Goal: Communication & Community: Answer question/provide support

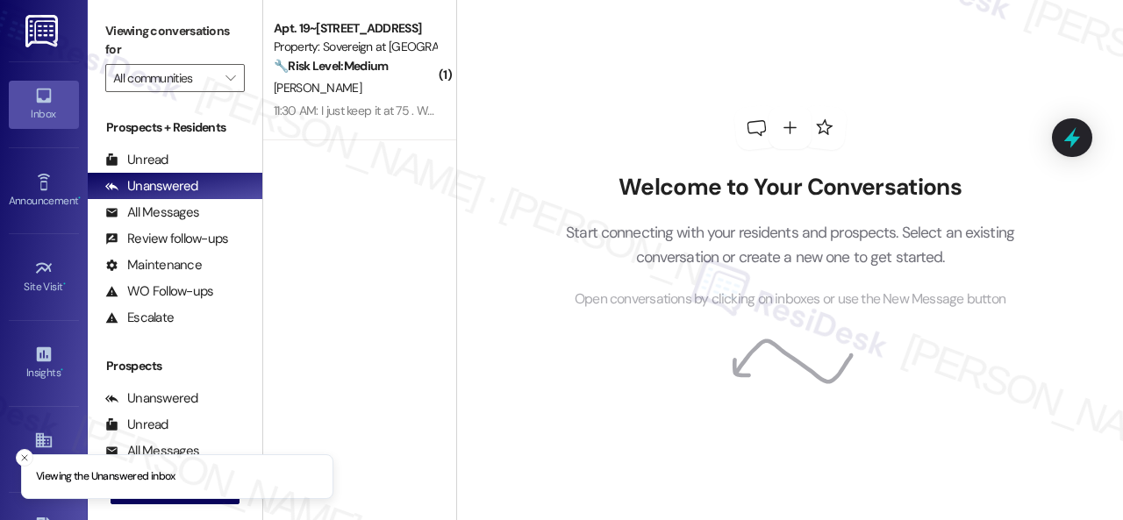
scroll to position [175, 0]
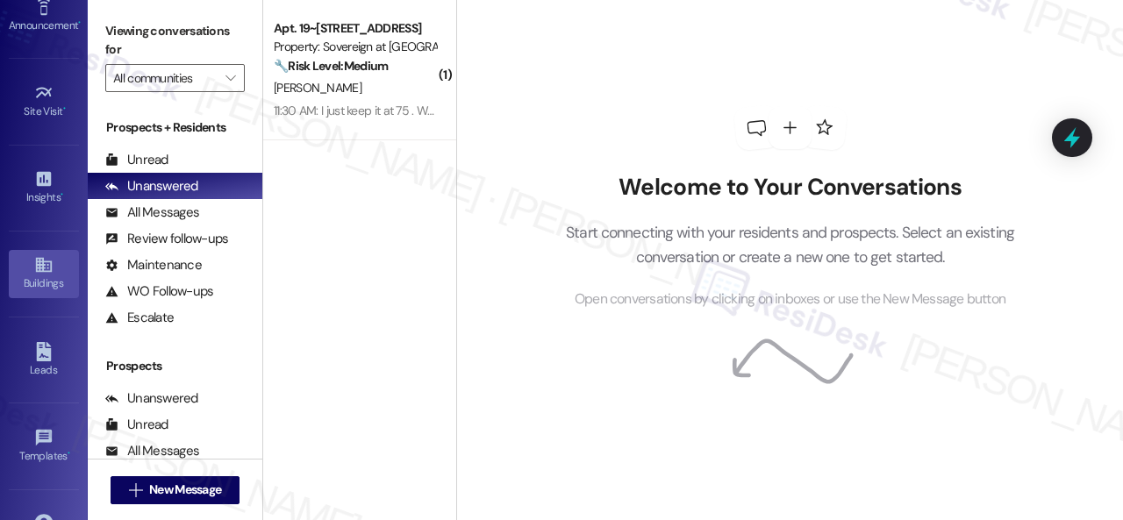
click at [41, 277] on div "Buildings" at bounding box center [44, 284] width 88 height 18
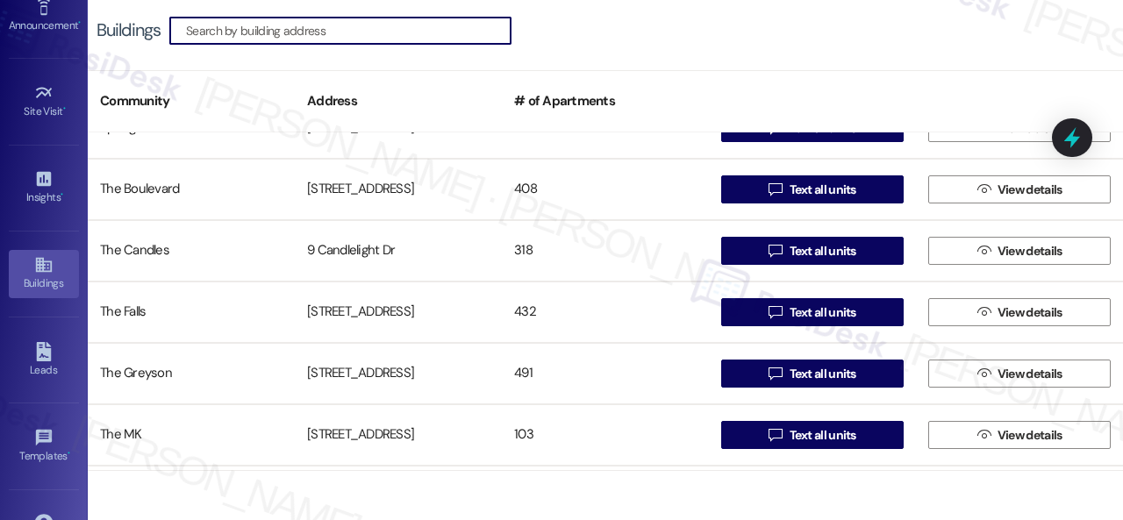
scroll to position [1258, 0]
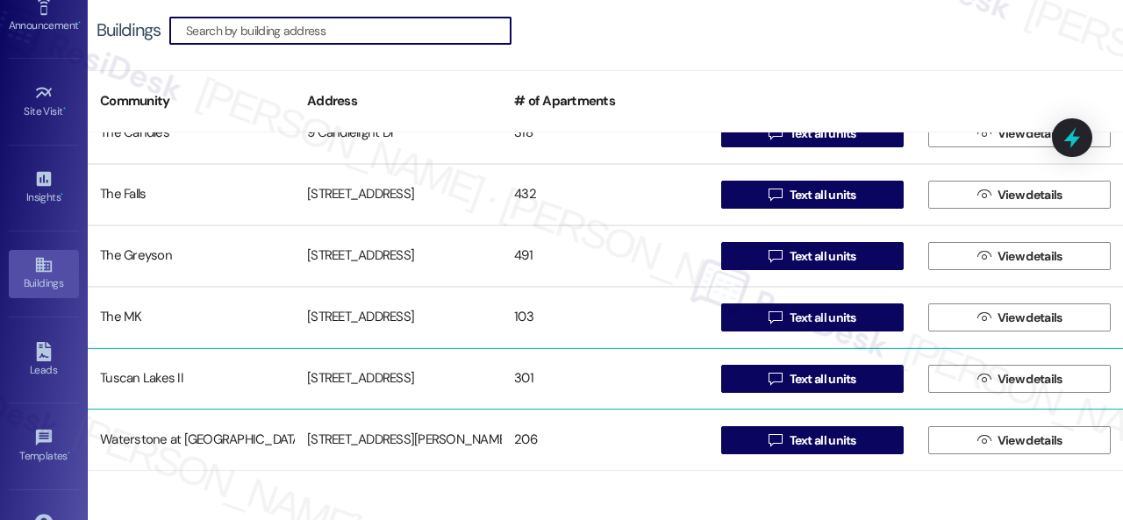
click at [143, 377] on div "Tuscan Lakes II" at bounding box center [191, 378] width 207 height 35
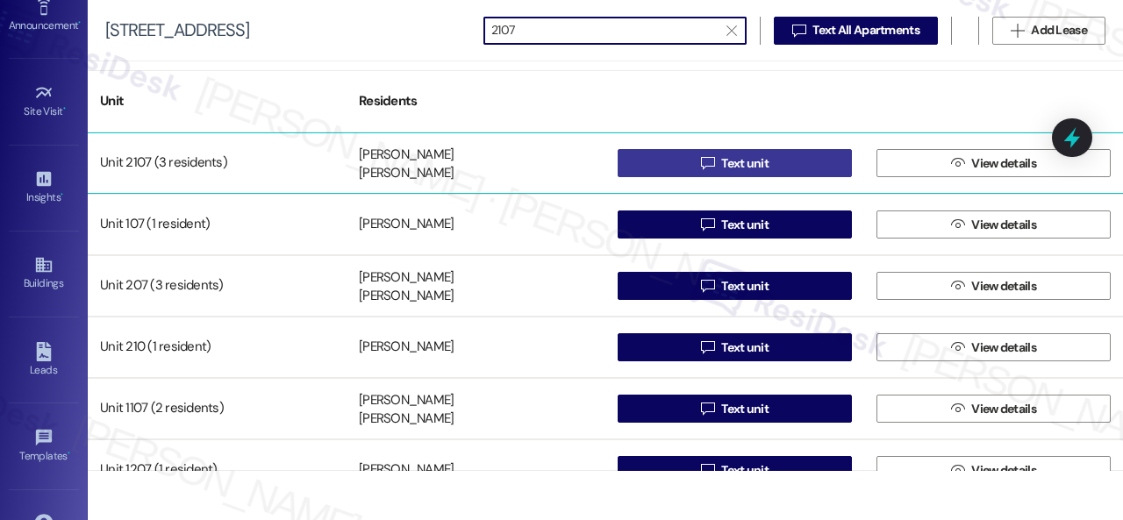
type input "2107"
click at [668, 167] on button " Text unit" at bounding box center [735, 163] width 234 height 28
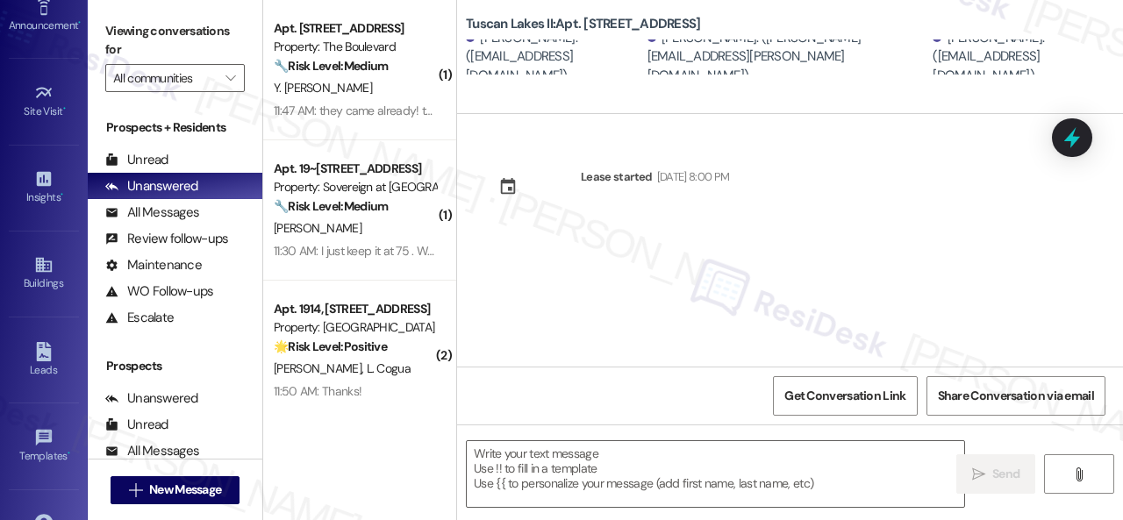
type textarea "Fetching suggested responses. Please feel free to read through the conversation…"
click at [225, 82] on span "" at bounding box center [230, 78] width 17 height 28
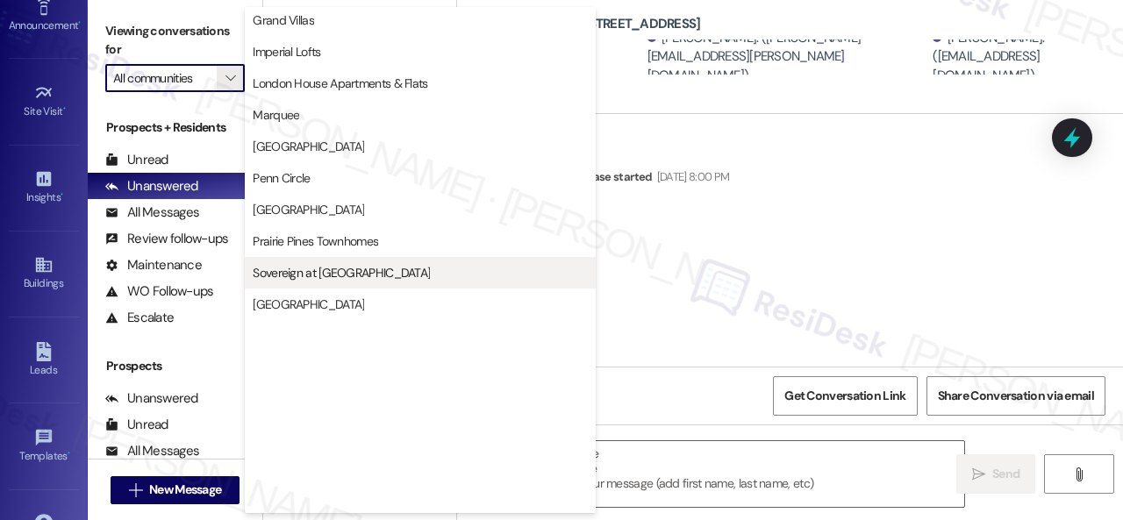
scroll to position [347, 0]
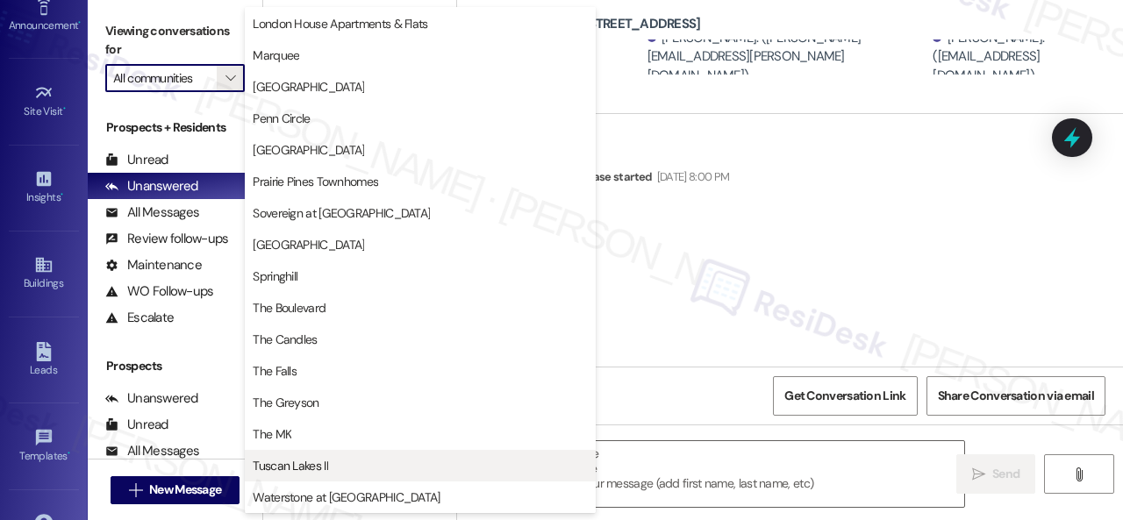
click at [298, 465] on span "Tuscan Lakes II" at bounding box center [290, 466] width 75 height 18
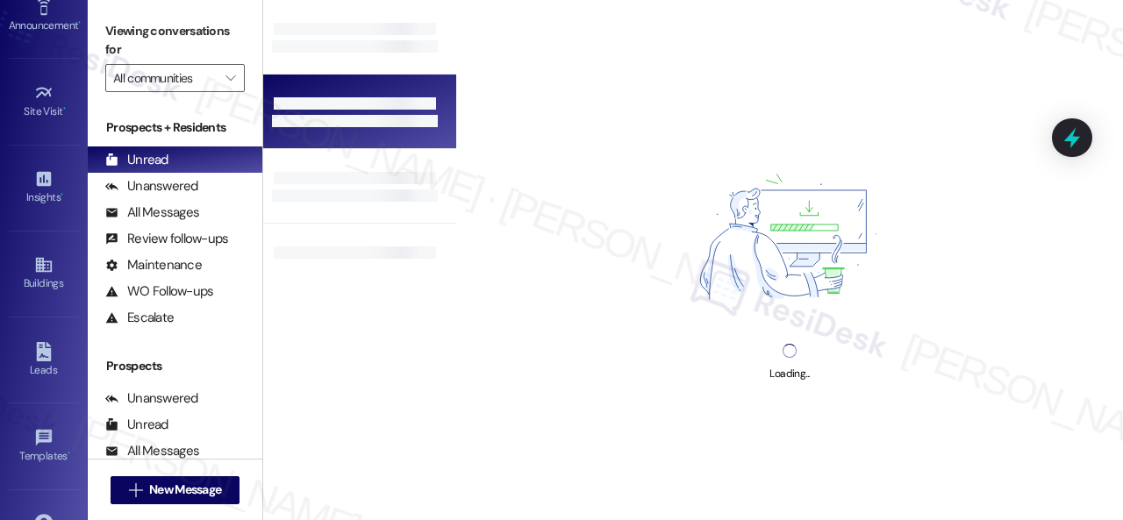
type input "Tuscan Lakes II"
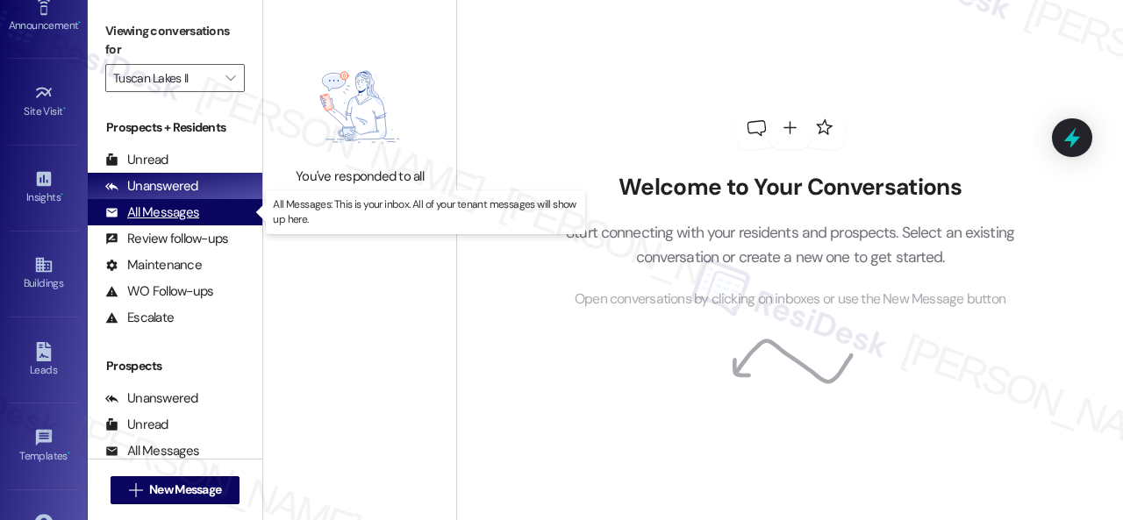
click at [163, 218] on div "All Messages" at bounding box center [152, 213] width 94 height 18
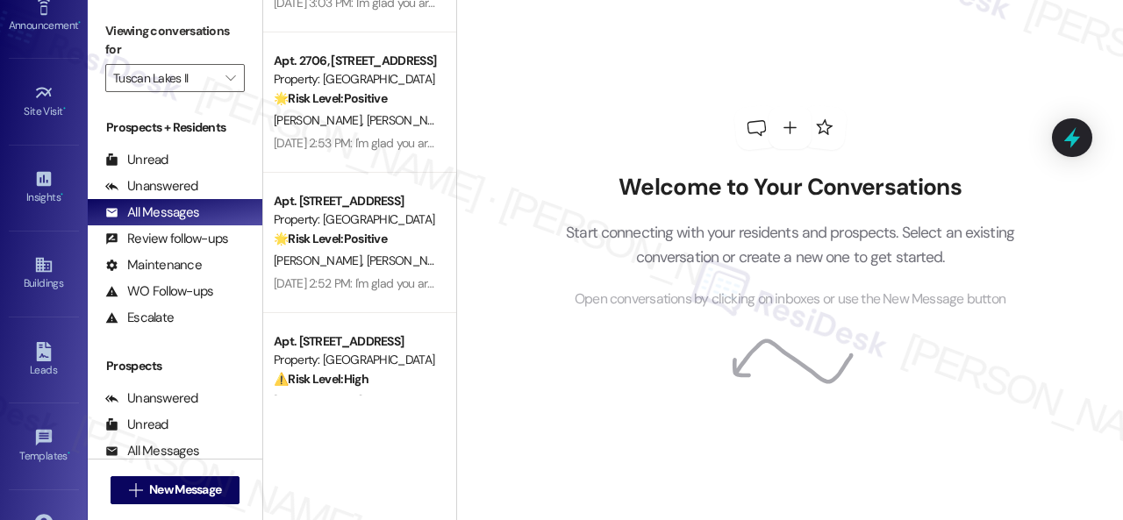
scroll to position [4124, 0]
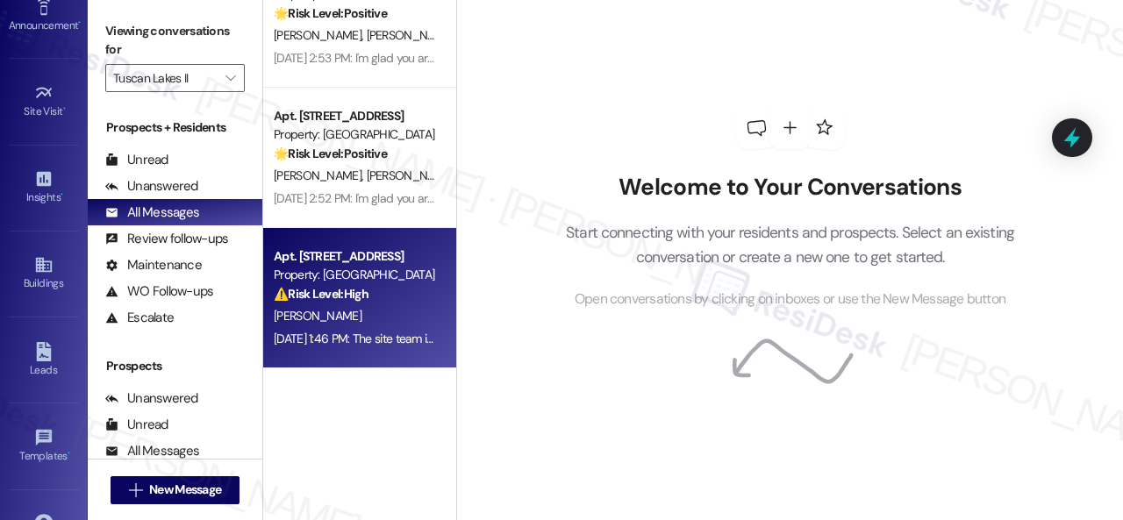
click at [350, 274] on div "Property: Tuscan Lakes II" at bounding box center [355, 275] width 162 height 18
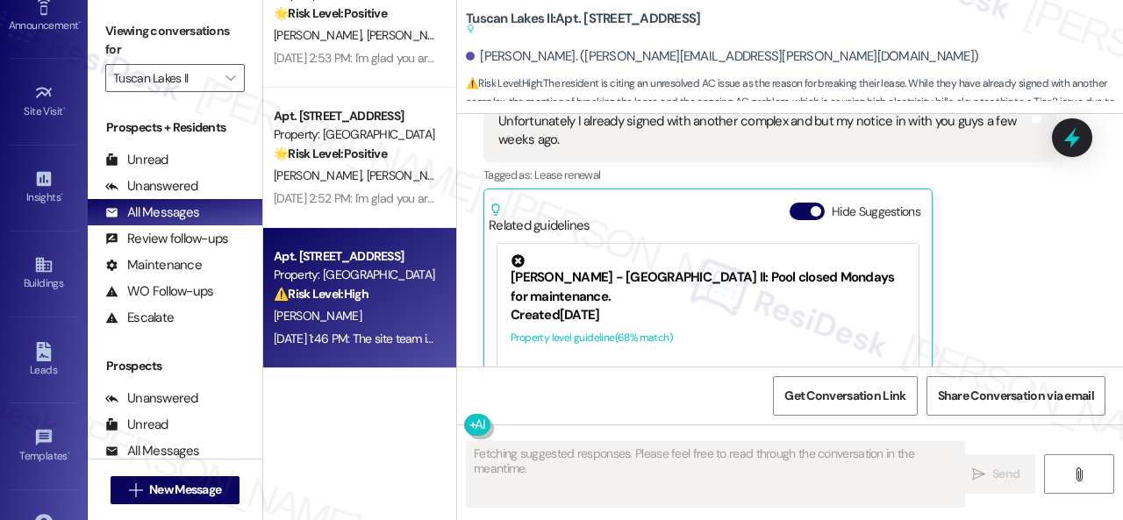
scroll to position [1991, 0]
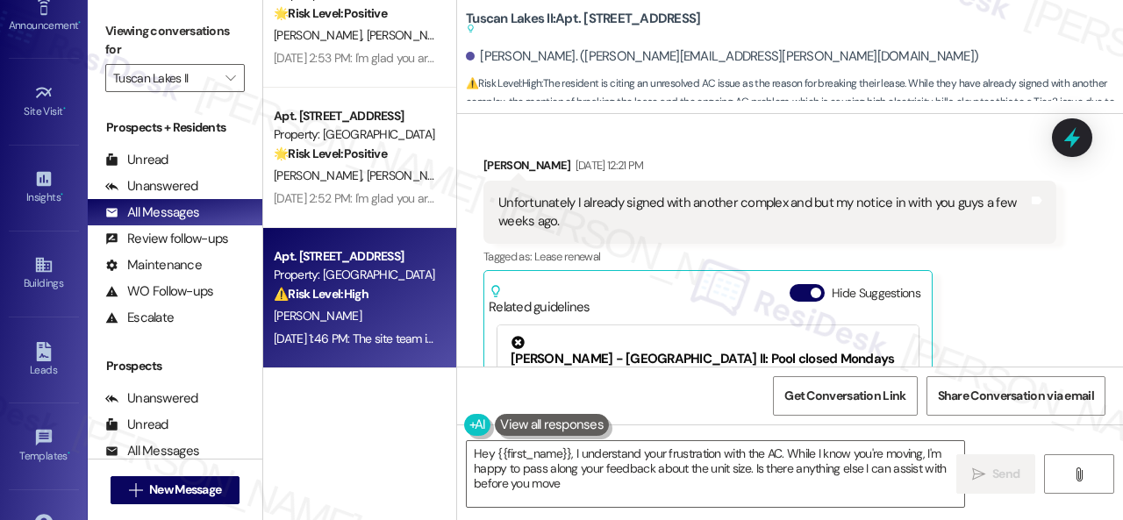
type textarea "Hey {{first_name}}, I understand your frustration with the AC. While I know you…"
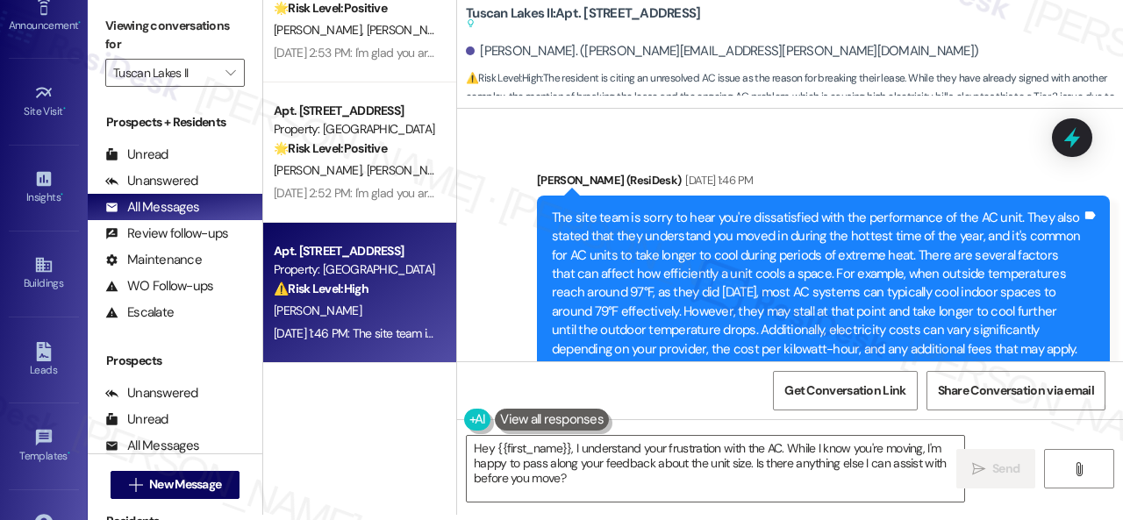
scroll to position [2906, 0]
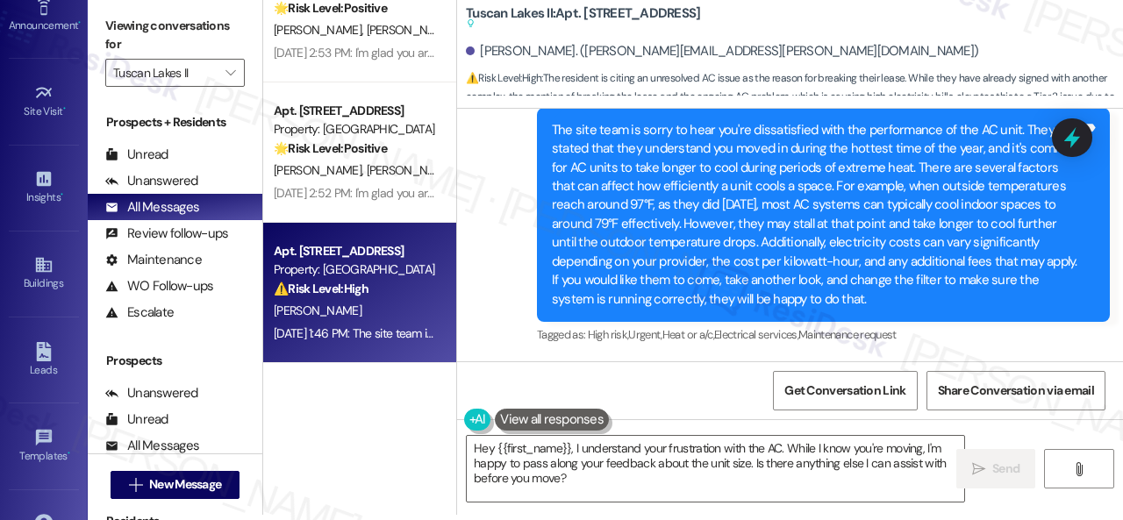
click at [657, 358] on div "Sent via SMS Sarah (ResiDesk) Aug 19, 2025 at 1:46 PM The site team is sorry to…" at bounding box center [823, 215] width 599 height 291
click at [808, 390] on span "Get Conversation Link" at bounding box center [844, 391] width 121 height 18
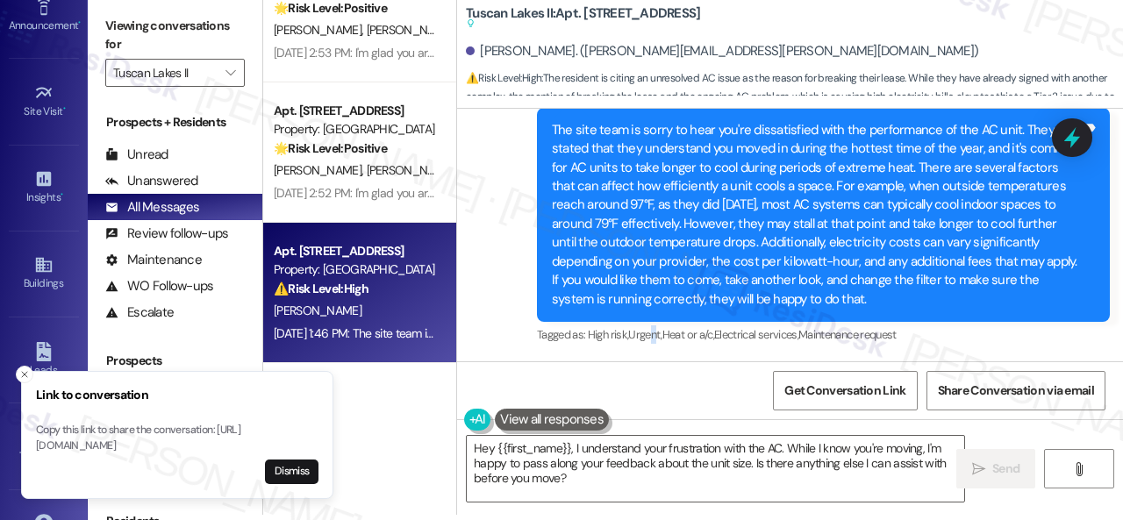
click at [485, 319] on div "Sent via SMS Sarah (ResiDesk) Aug 19, 2025 at 1:46 PM The site team is sorry to…" at bounding box center [790, 203] width 666 height 318
click at [25, 369] on icon "Close toast" at bounding box center [24, 374] width 11 height 11
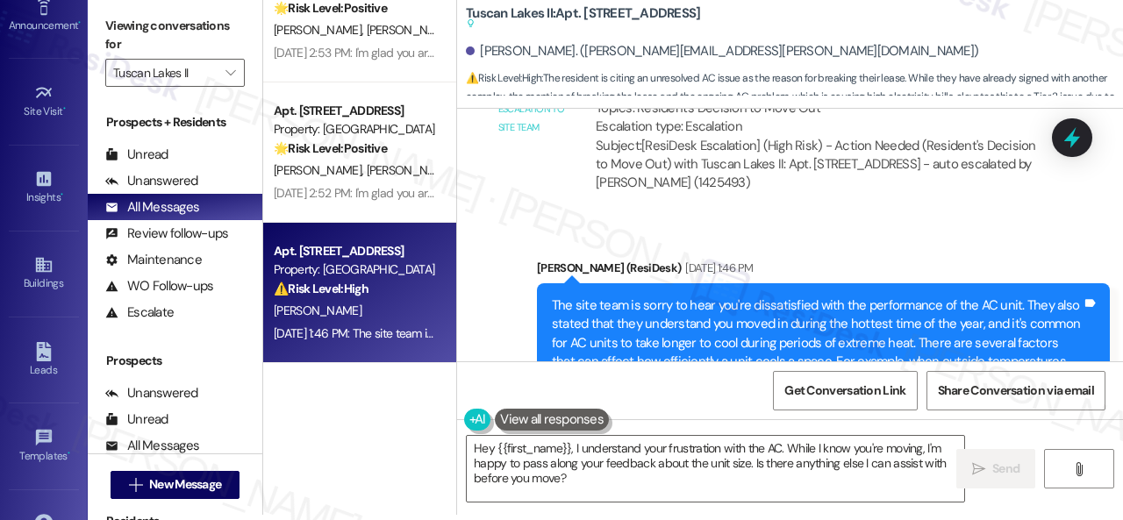
scroll to position [2730, 0]
click at [599, 14] on b "Tuscan Lakes II: Apt. 2107, 1805 S Egret Bay Blvd Suggested actions and notes a…" at bounding box center [583, 18] width 234 height 29
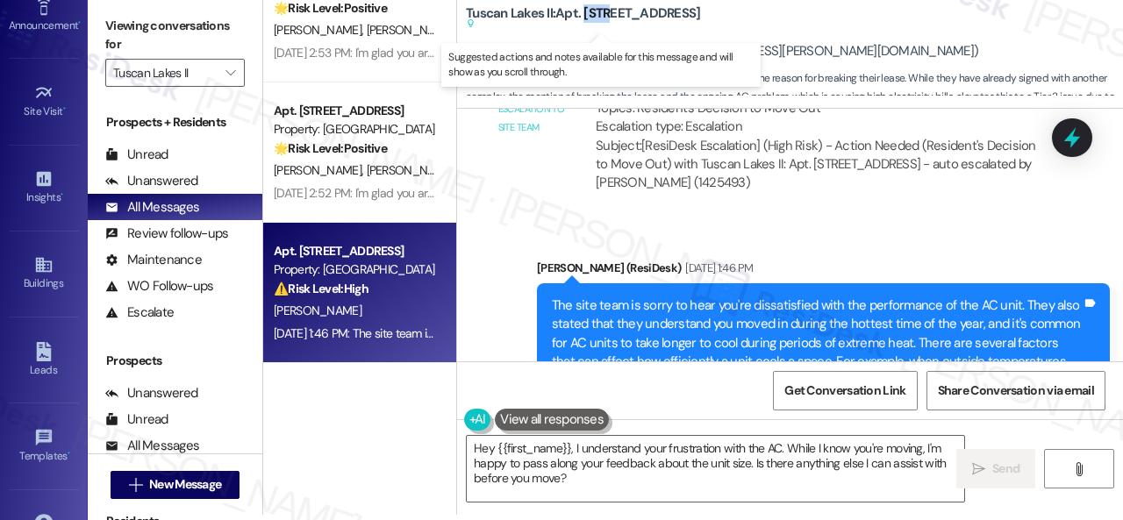
copy b "2107"
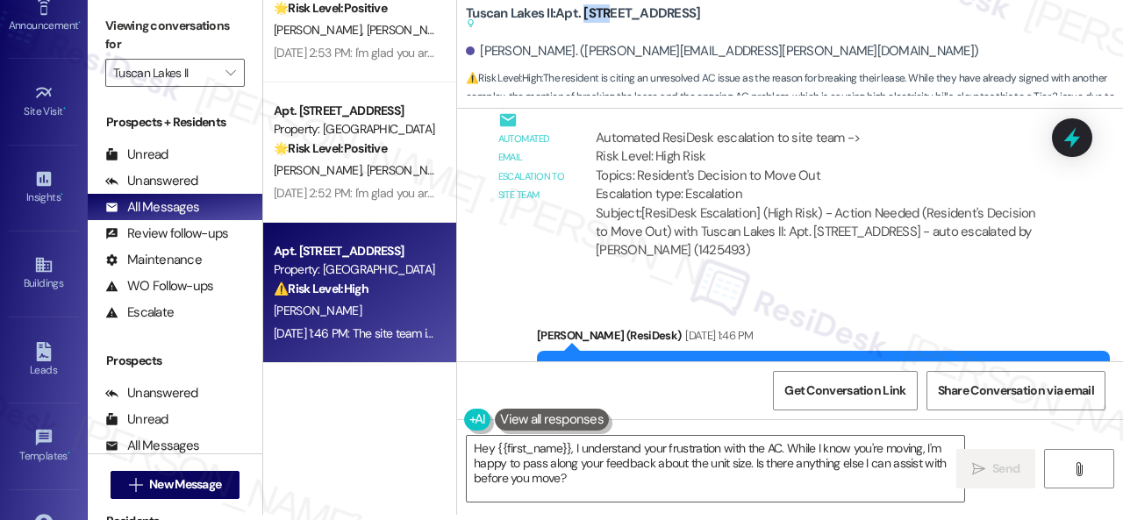
scroll to position [2906, 0]
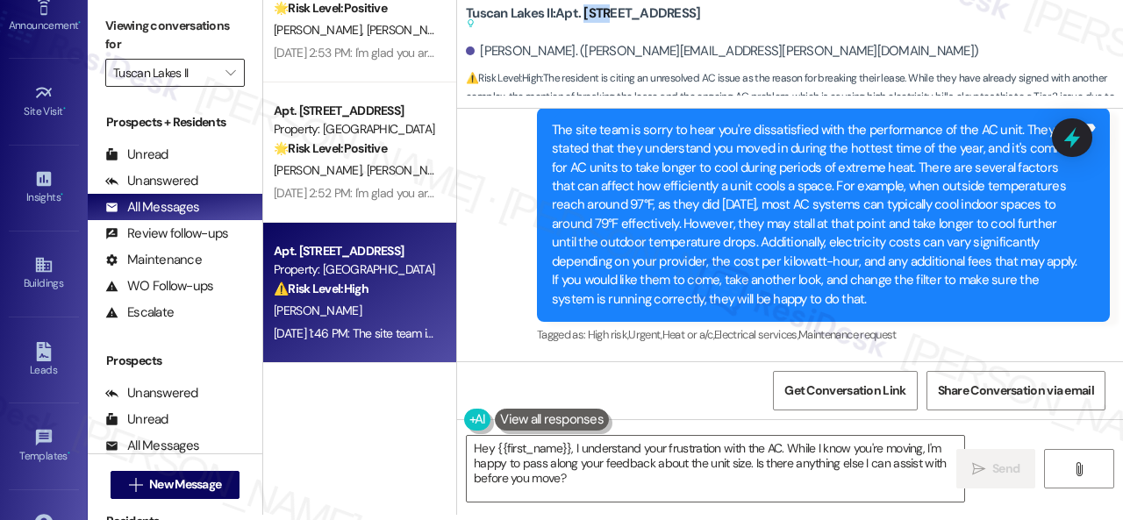
click at [161, 82] on input "Tuscan Lakes II" at bounding box center [165, 73] width 104 height 28
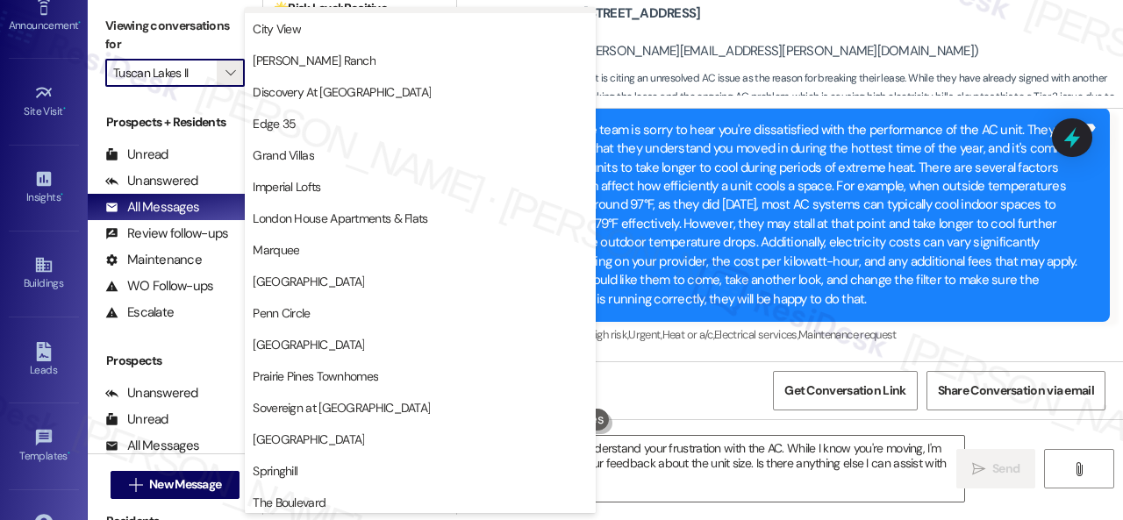
scroll to position [0, 0]
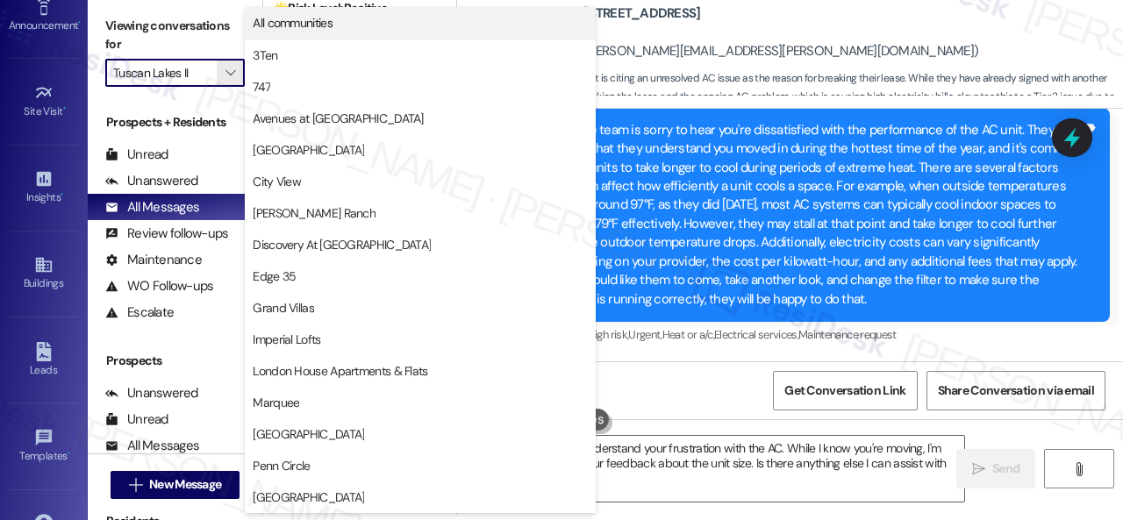
click at [291, 17] on span "All communities" at bounding box center [293, 23] width 80 height 18
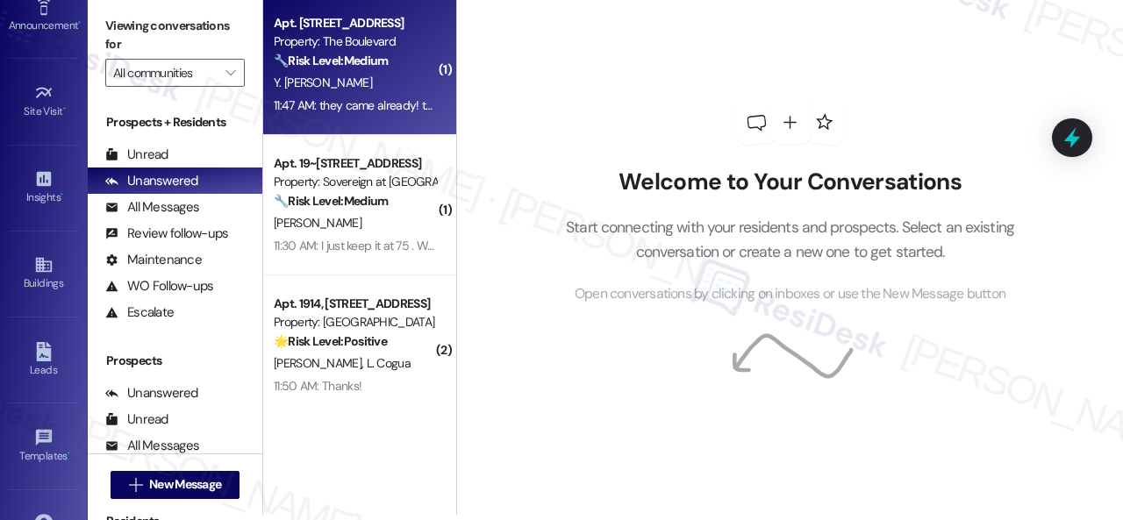
click at [406, 54] on div "🔧 Risk Level: Medium The resident confirms that the maintenance issue is resolv…" at bounding box center [355, 61] width 162 height 18
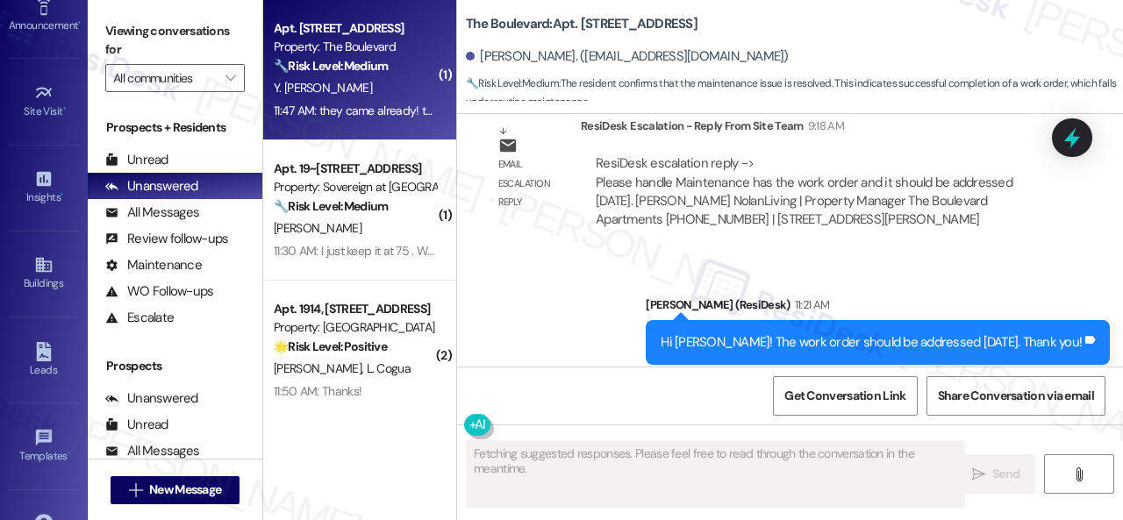
scroll to position [4933, 0]
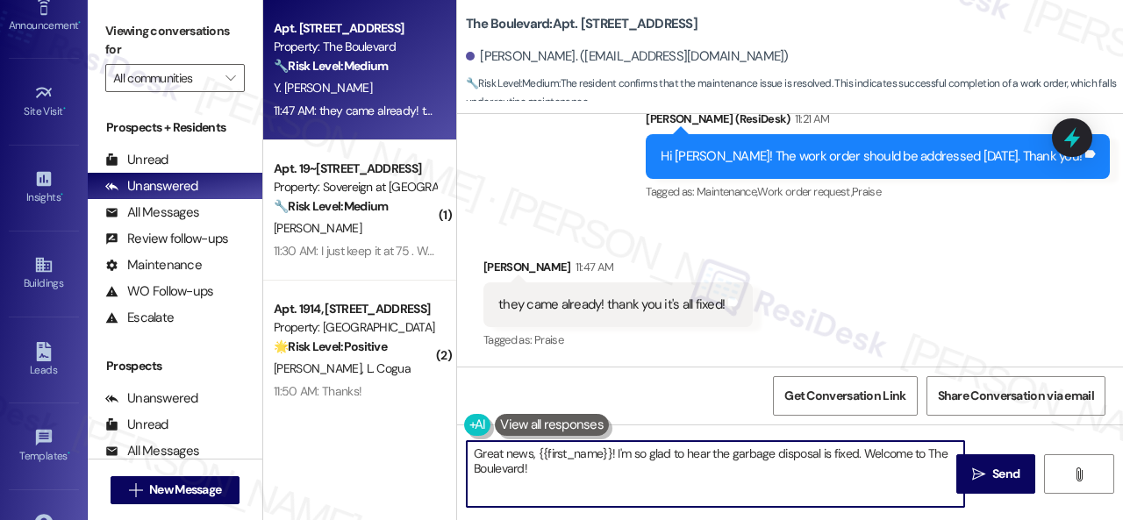
drag, startPoint x: 861, startPoint y: 454, endPoint x: 870, endPoint y: 499, distance: 46.6
click at [870, 499] on textarea "Great news, {{first_name}}! I'm so glad to hear the garbage disposal is fixed. …" at bounding box center [715, 474] width 497 height 66
type textarea "Great news, {{first_name}}! I'm so glad to hear the garbage disposal is fixed. …"
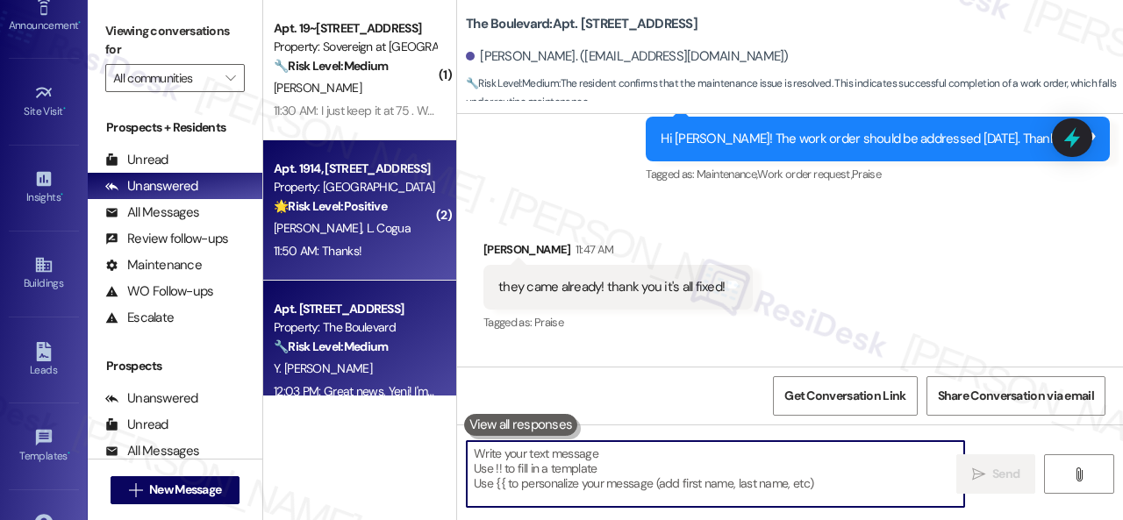
click at [421, 243] on div "11:50 AM: Thanks! 11:50 AM: Thanks!" at bounding box center [355, 251] width 166 height 22
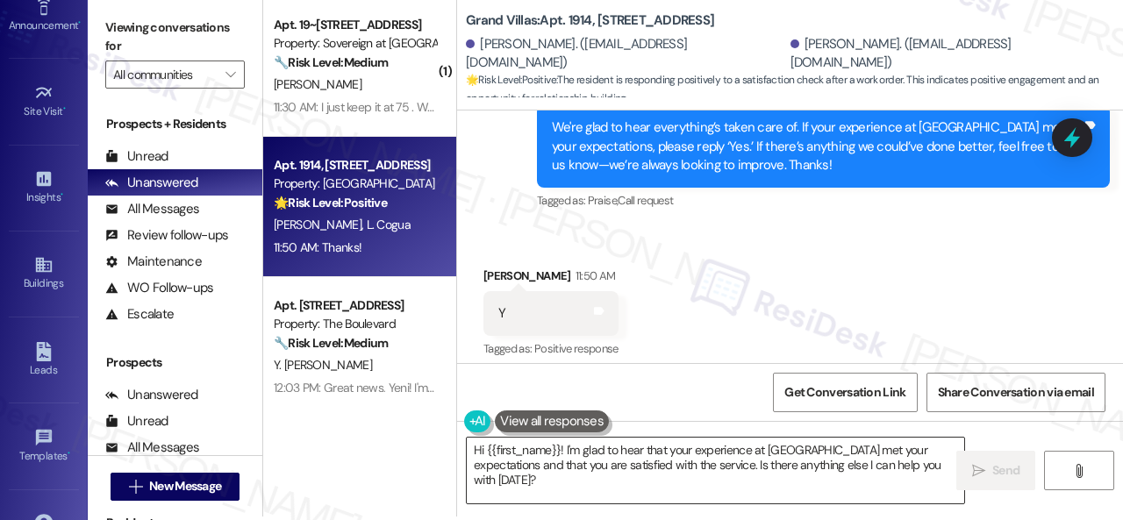
scroll to position [5, 0]
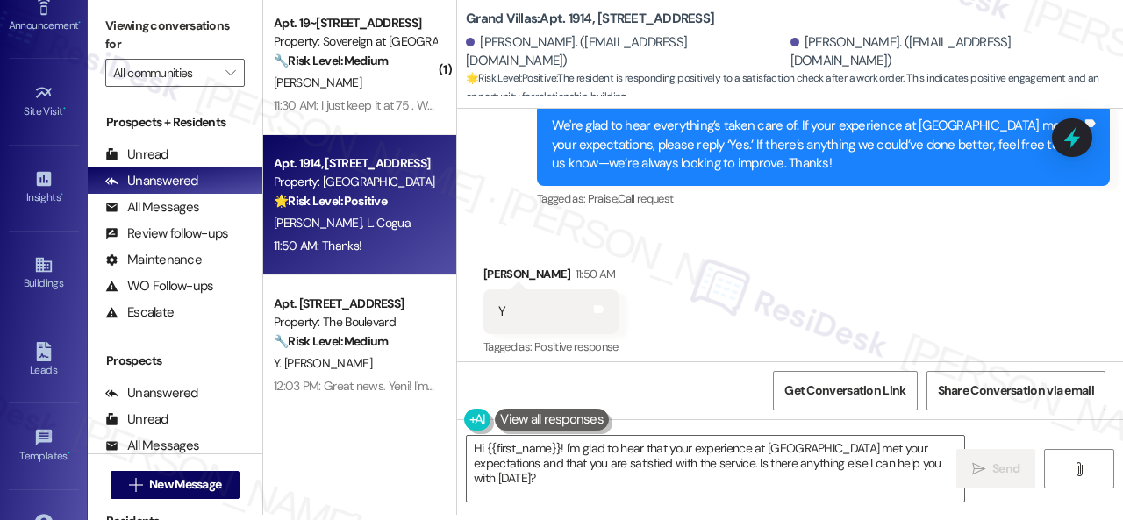
click at [524, 241] on div "Received via SMS Olga Castellanos 11:50 AM Y Tags and notes Tagged as: Positive…" at bounding box center [790, 361] width 666 height 272
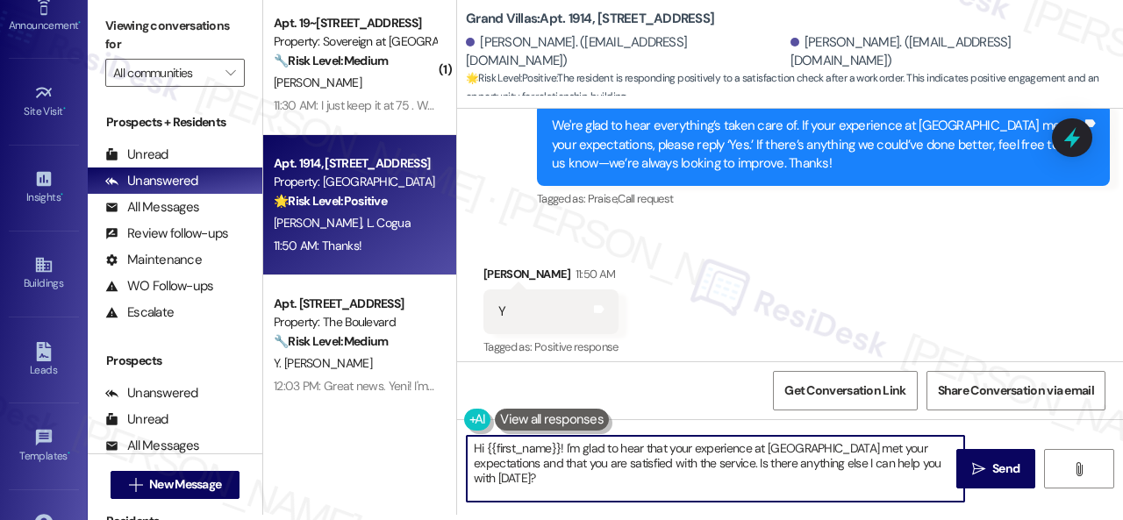
drag, startPoint x: 937, startPoint y: 467, endPoint x: 700, endPoint y: 431, distance: 239.6
click at [418, 404] on div "( 1 ) Apt. 19~101, 13310 Melrose Lane Property: Sovereign at Overland Park 🔧 Ri…" at bounding box center [693, 255] width 860 height 520
paste textarea "I'm glad you are satisfied with your home. Have you written a review for us bef…"
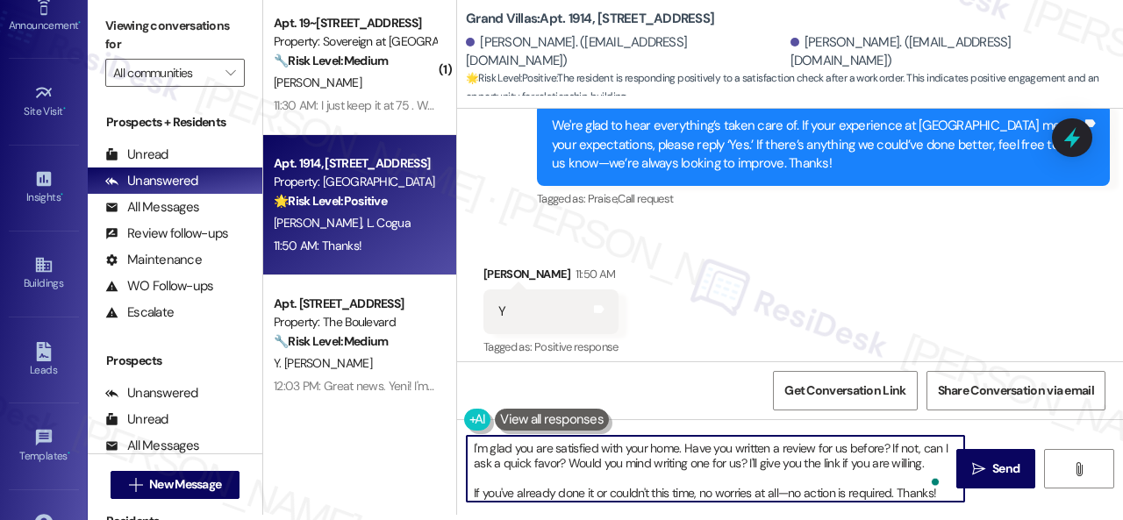
scroll to position [0, 0]
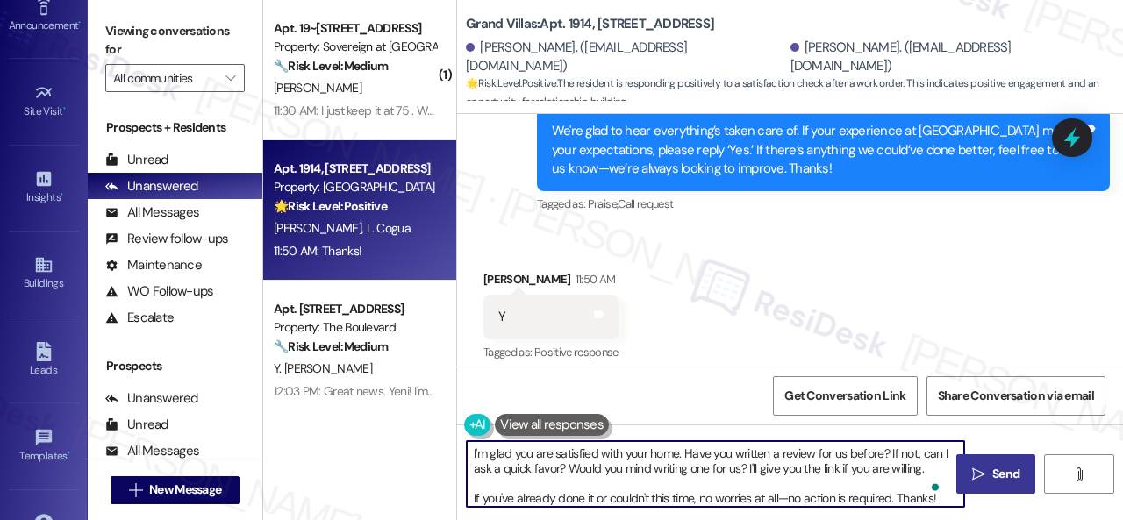
type textarea "I'm glad you are satisfied with your home. Have you written a review for us bef…"
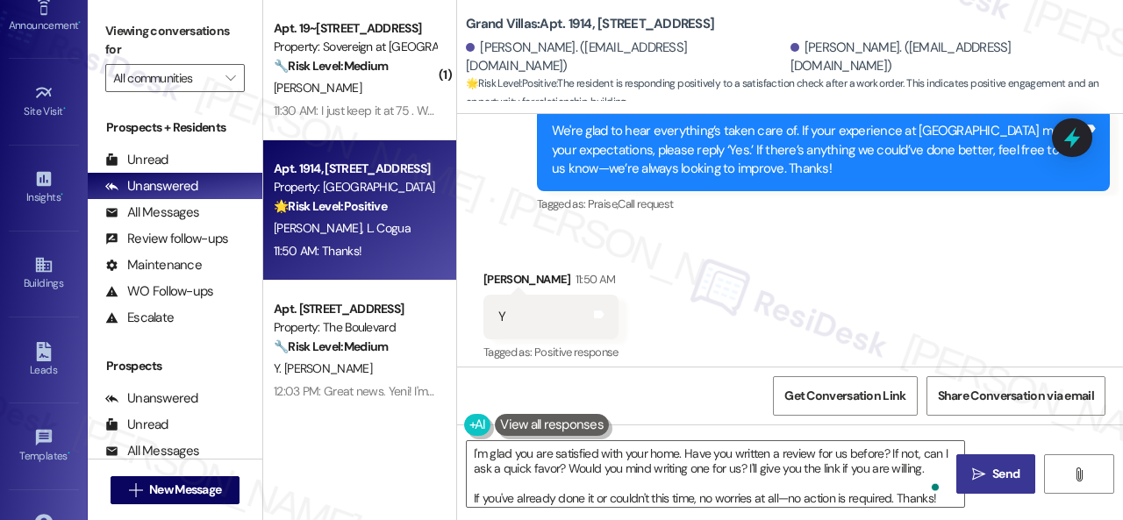
click at [992, 478] on span "Send" at bounding box center [1005, 474] width 27 height 18
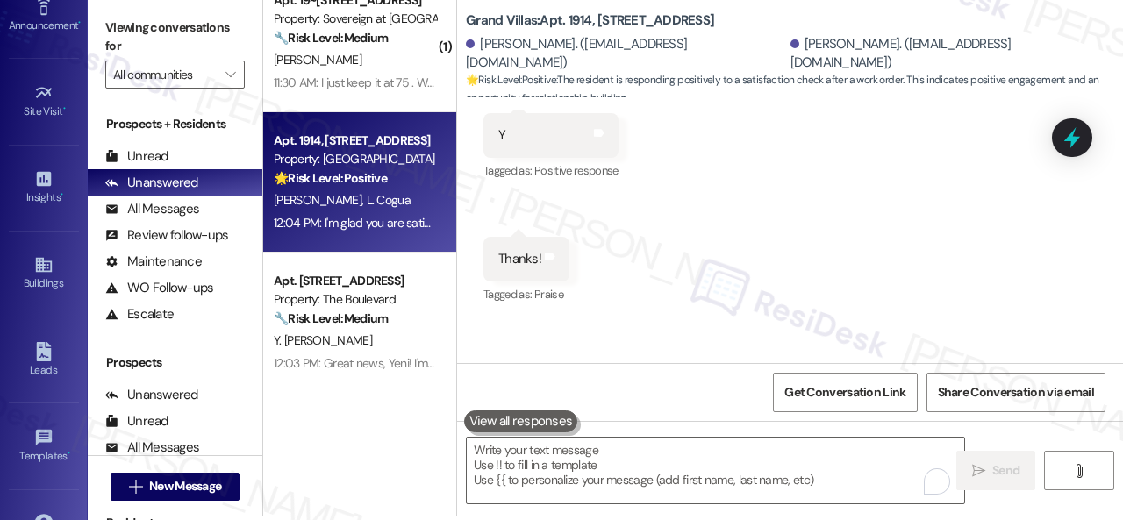
scroll to position [5, 0]
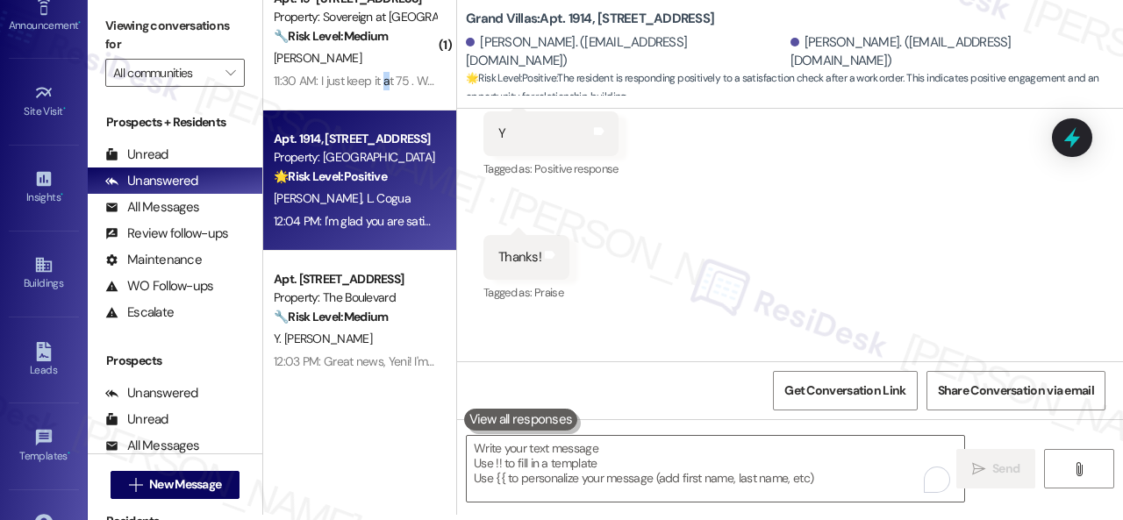
click at [387, 76] on div "11:30 AM: I just keep it at 75 . Was curious if the bill price is what others a…" at bounding box center [575, 81] width 603 height 16
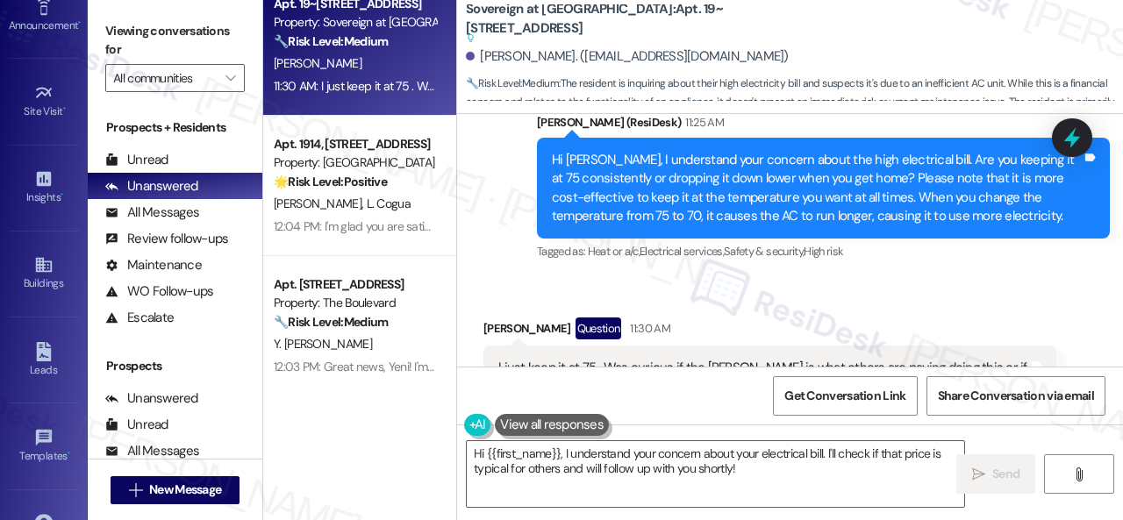
scroll to position [11874, 0]
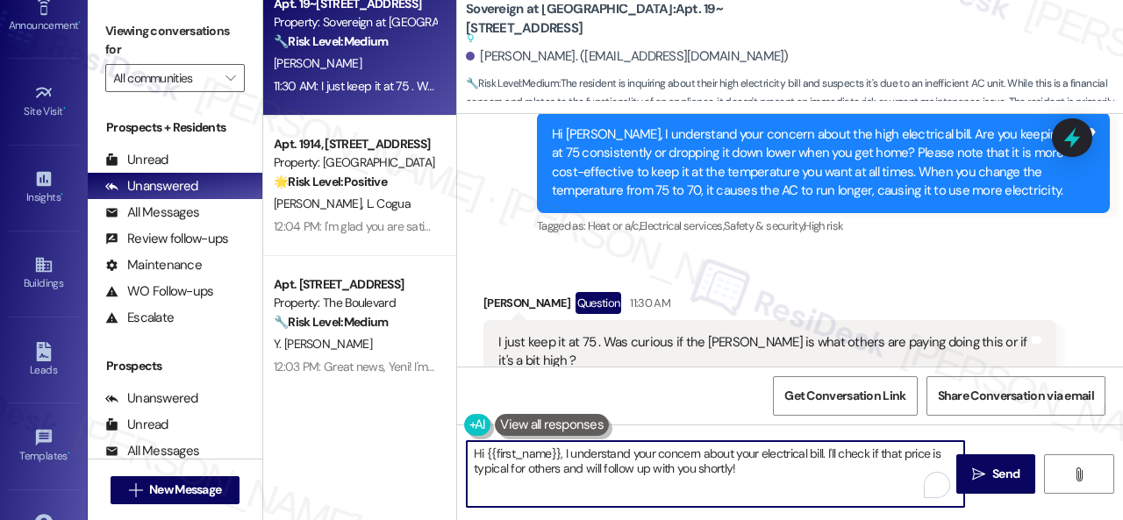
drag, startPoint x: 762, startPoint y: 475, endPoint x: 360, endPoint y: 410, distance: 407.1
click at [361, 426] on div "Apt. 19~101, 13310 Melrose Lane Property: Sovereign at Overland Park 🔧 Risk Lev…" at bounding box center [693, 260] width 860 height 520
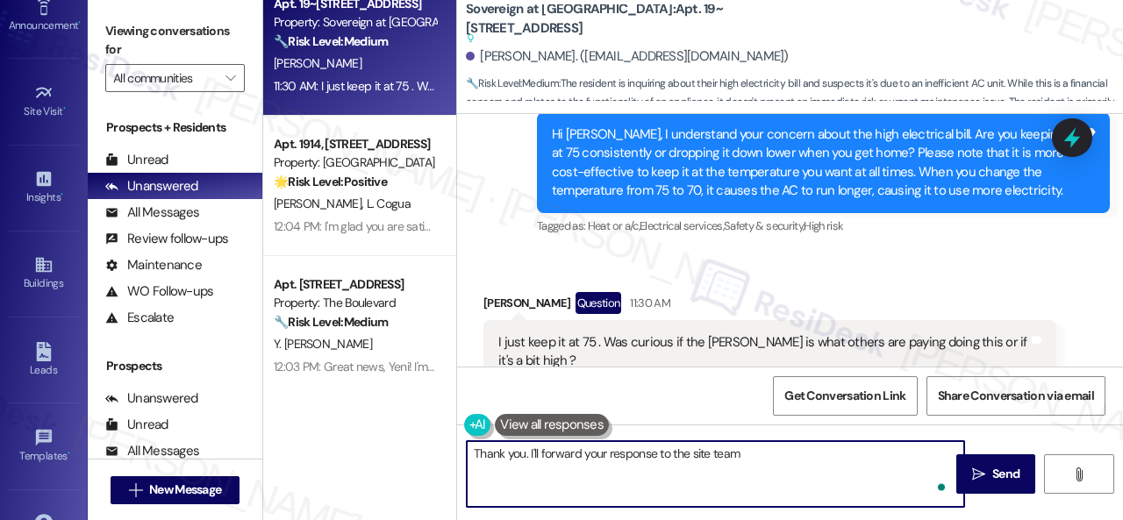
type textarea "Thank you. I'll forward your response to the site team."
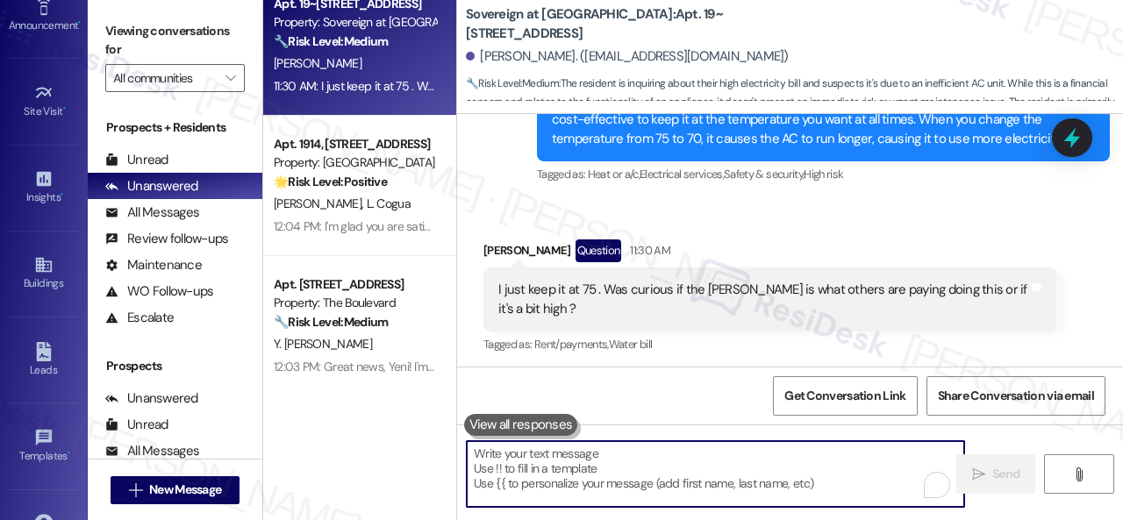
scroll to position [11822, 0]
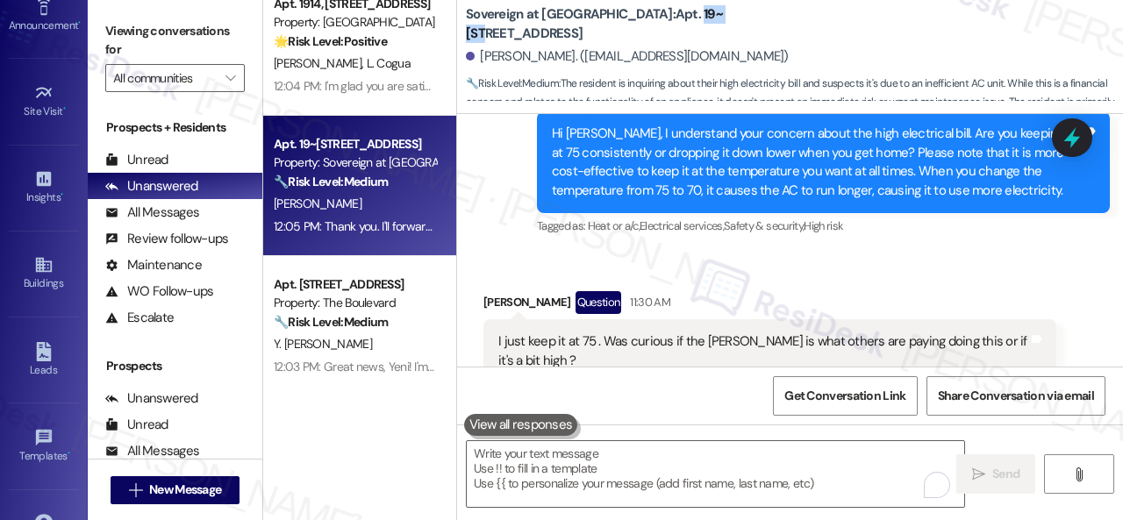
drag, startPoint x: 655, startPoint y: 25, endPoint x: 689, endPoint y: 25, distance: 34.2
click at [689, 25] on b "Sovereign at Overland Park: Apt. 19~101, 13310 Melrose Lane" at bounding box center [641, 24] width 351 height 38
copy b "19~101"
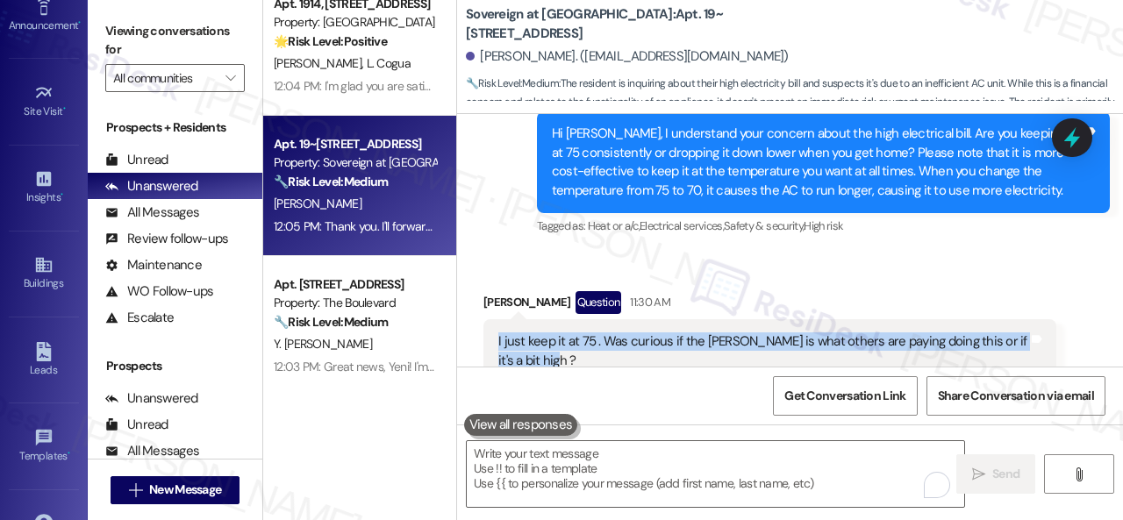
drag, startPoint x: 497, startPoint y: 285, endPoint x: 530, endPoint y: 304, distance: 38.5
click at [530, 333] on div "I just keep it at 75 . Was curious if the bill price is what others are paying …" at bounding box center [763, 352] width 533 height 38
copy div "I just keep it at 75 . Was curious if the bill price is what others are paying …"
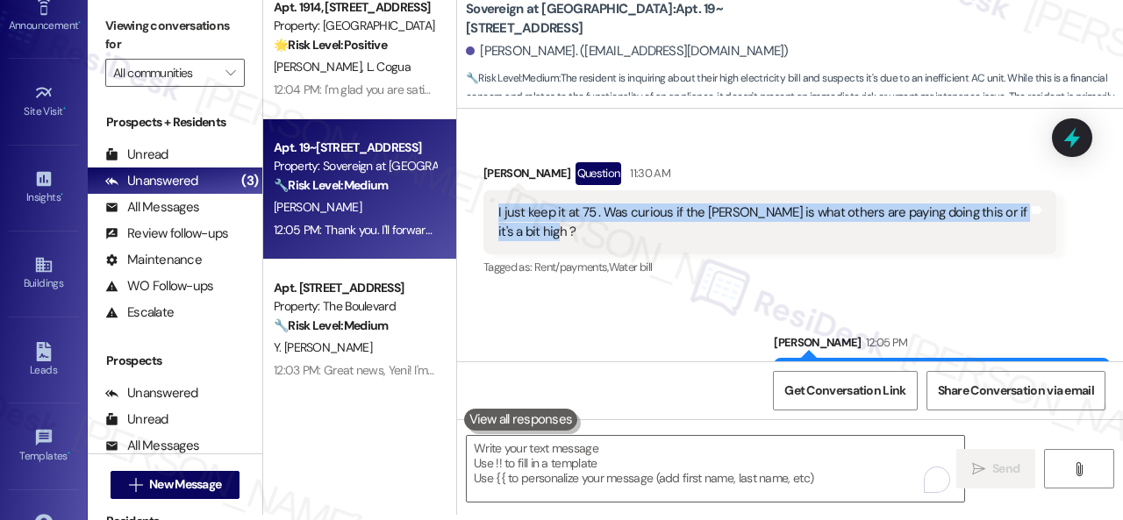
scroll to position [25, 0]
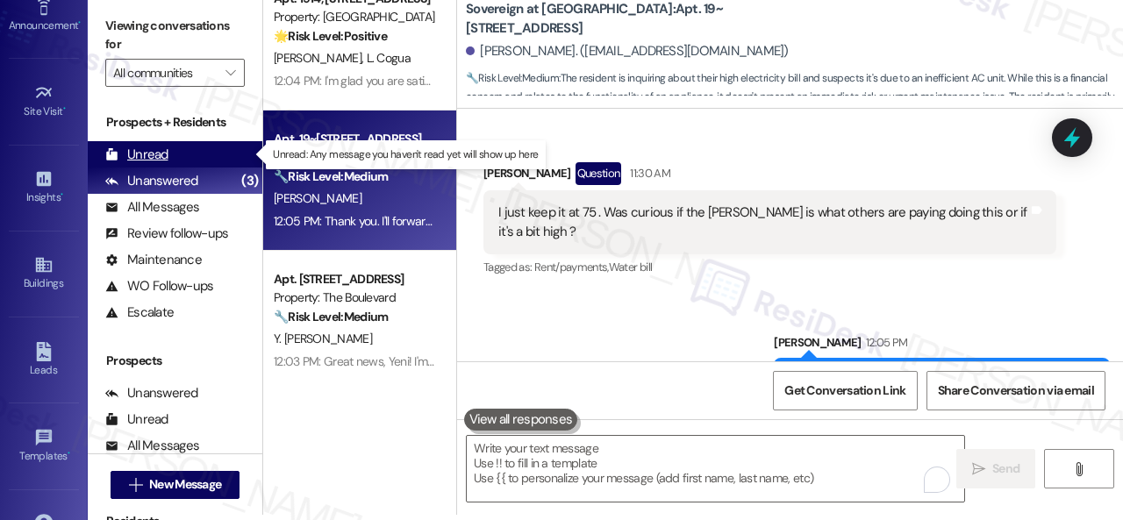
click at [151, 150] on div "Unread" at bounding box center [136, 155] width 63 height 18
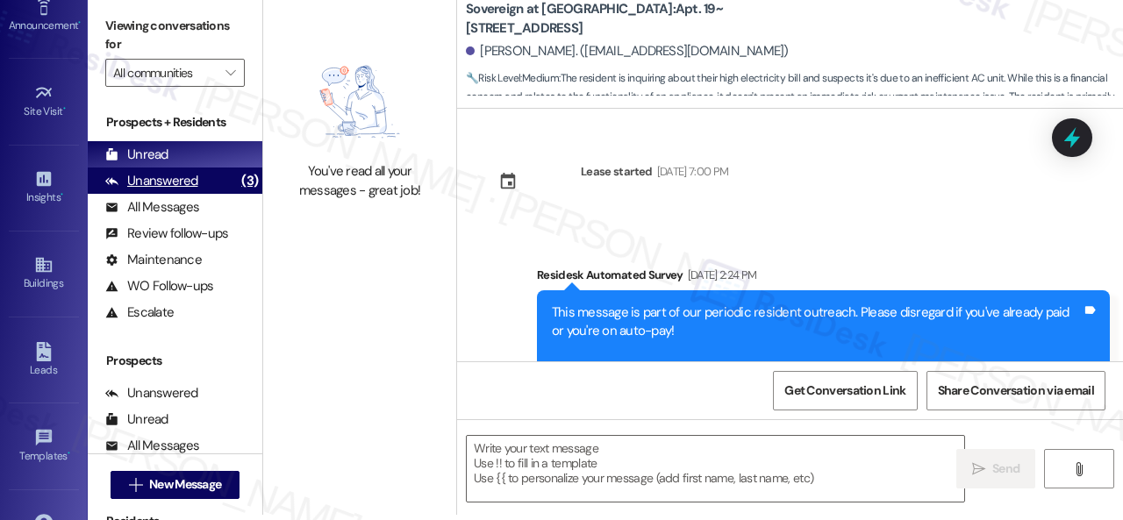
type textarea "Fetching suggested responses. Please feel free to read through the conversation…"
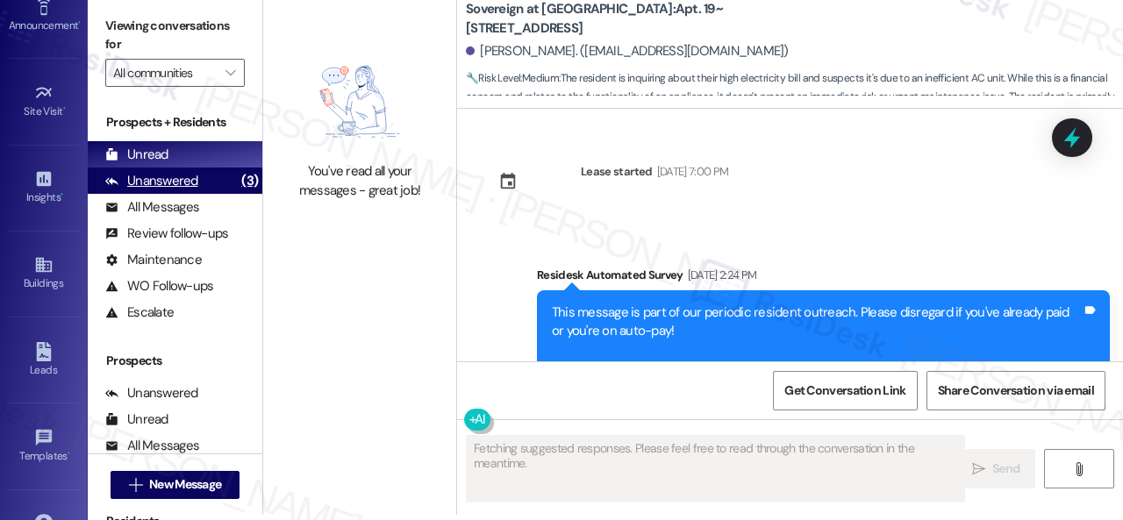
scroll to position [11822, 0]
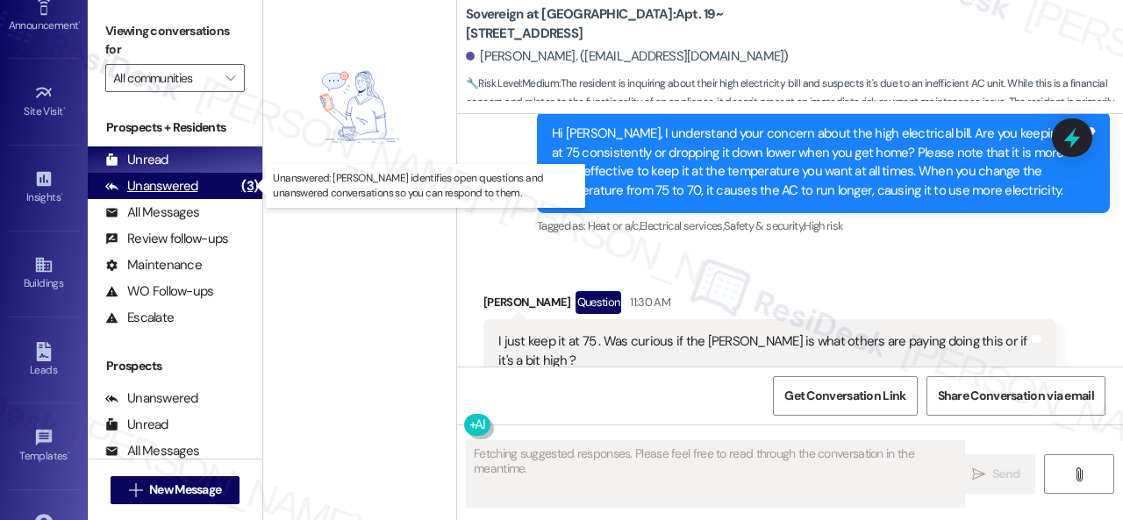
click at [154, 185] on div "Unanswered" at bounding box center [151, 186] width 93 height 18
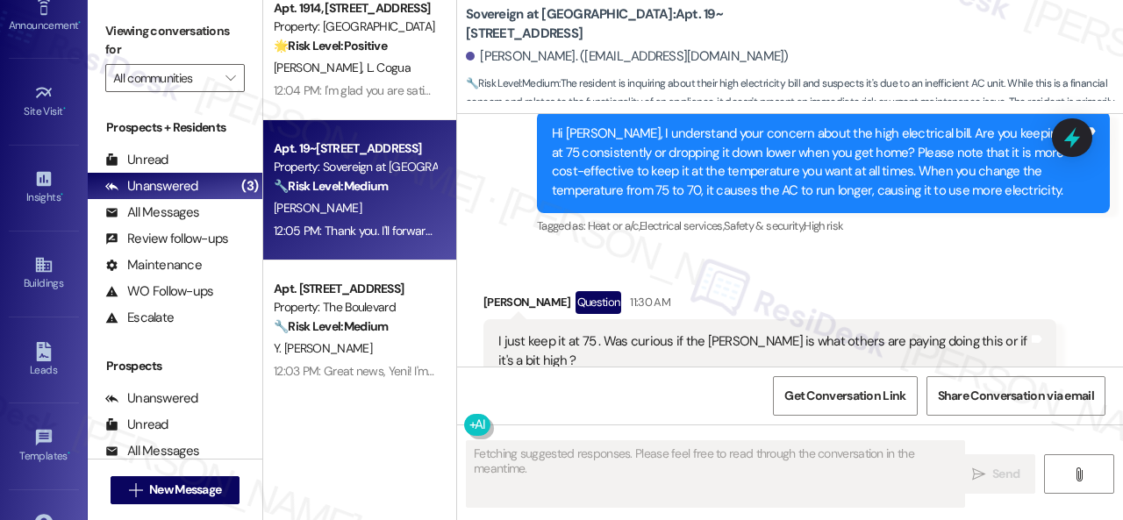
scroll to position [25, 0]
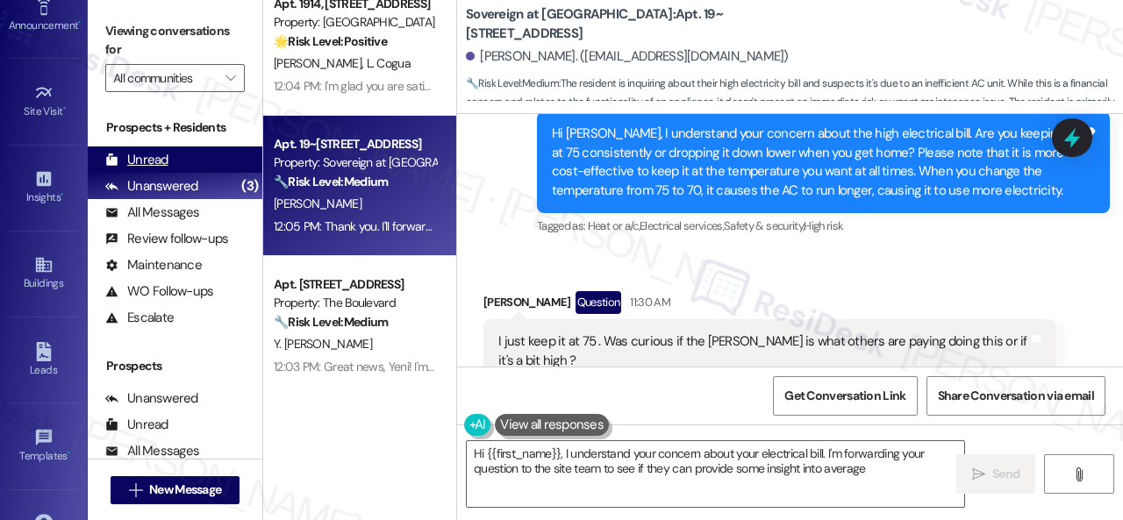
click at [154, 158] on div "Unread" at bounding box center [136, 160] width 63 height 18
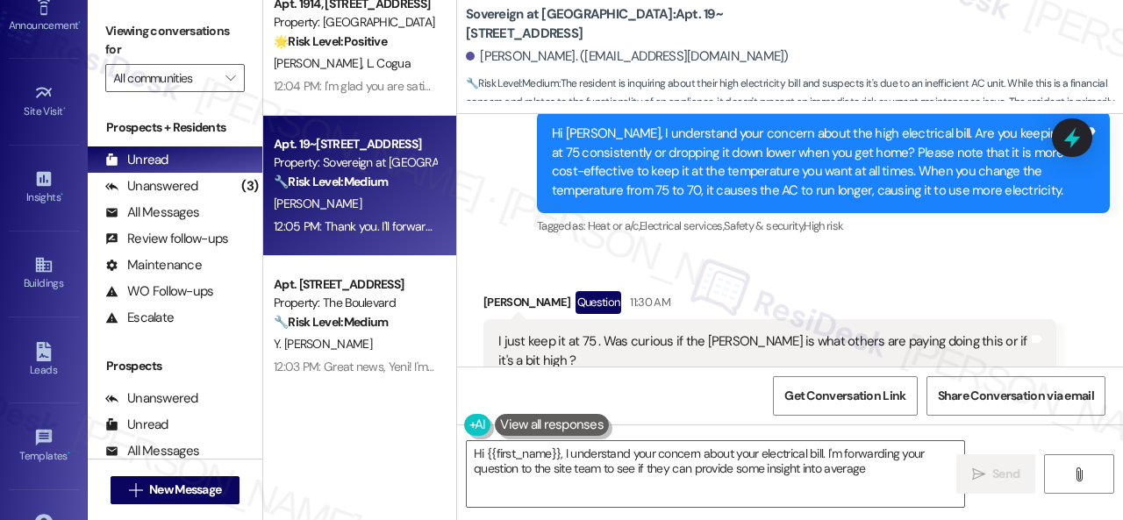
type textarea "Hi {{first_name}}, I understand your concern about your electrical bill. I'm fo…"
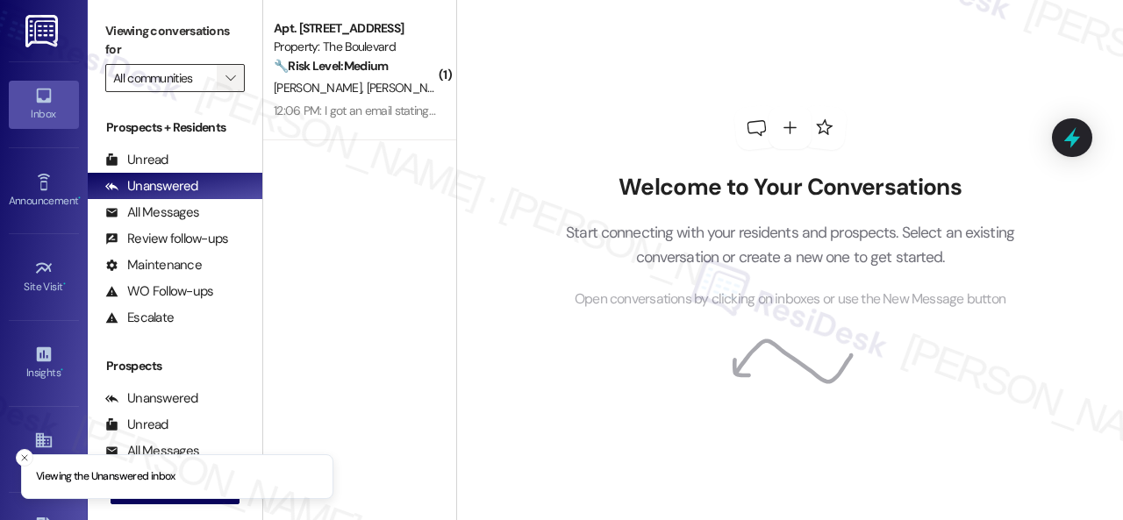
click at [228, 86] on span "" at bounding box center [230, 78] width 17 height 28
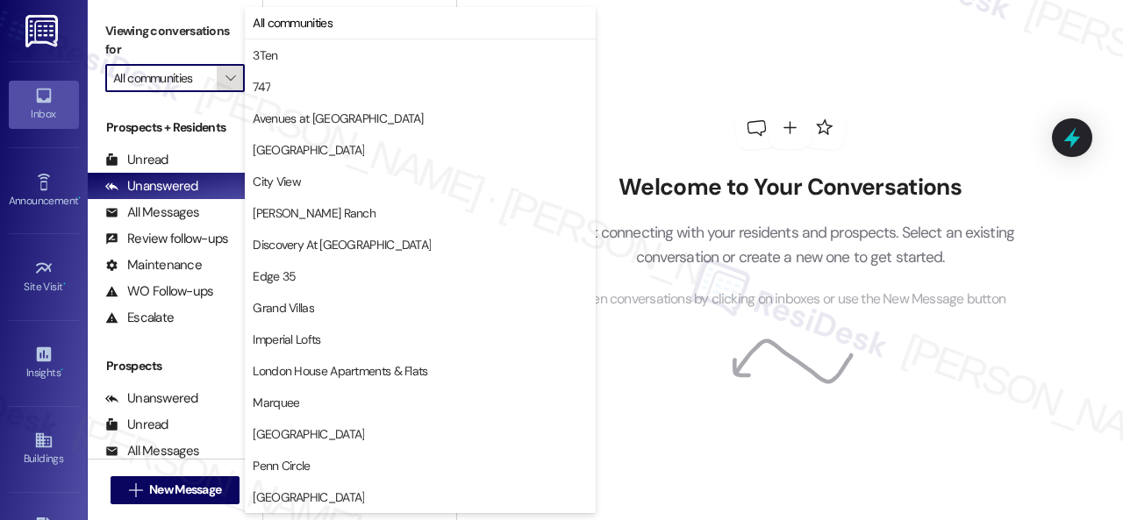
click at [231, 87] on span "" at bounding box center [230, 78] width 17 height 28
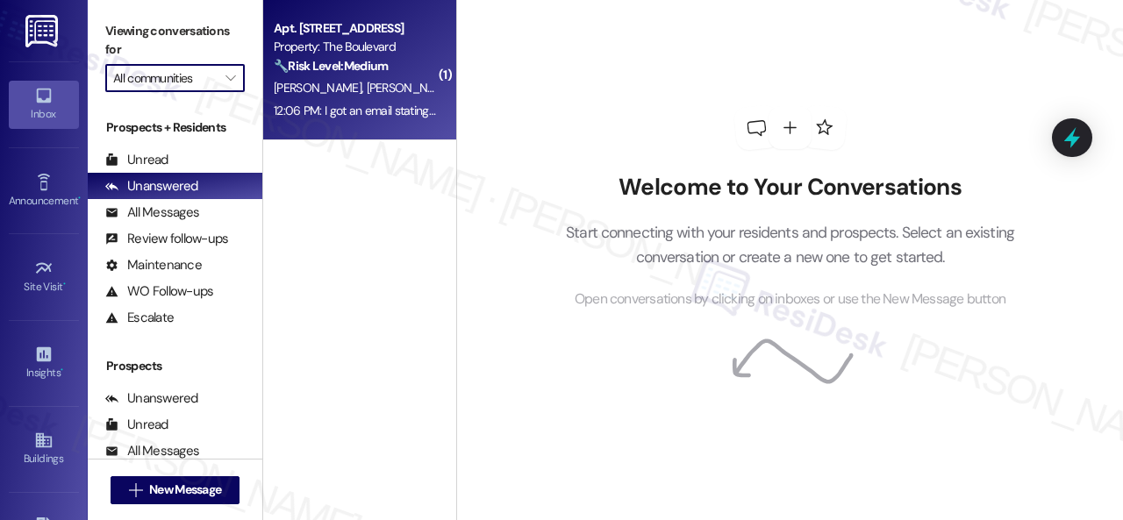
drag, startPoint x: 350, startPoint y: 154, endPoint x: 353, endPoint y: 117, distance: 36.9
click at [353, 154] on div "( 1 ) Apt. [STREET_ADDRESS] Property: The Boulevard 🔧 Risk Level: Medium The re…" at bounding box center [359, 198] width 193 height 396
click at [363, 77] on div "[PERSON_NAME] [PERSON_NAME]" at bounding box center [355, 88] width 166 height 22
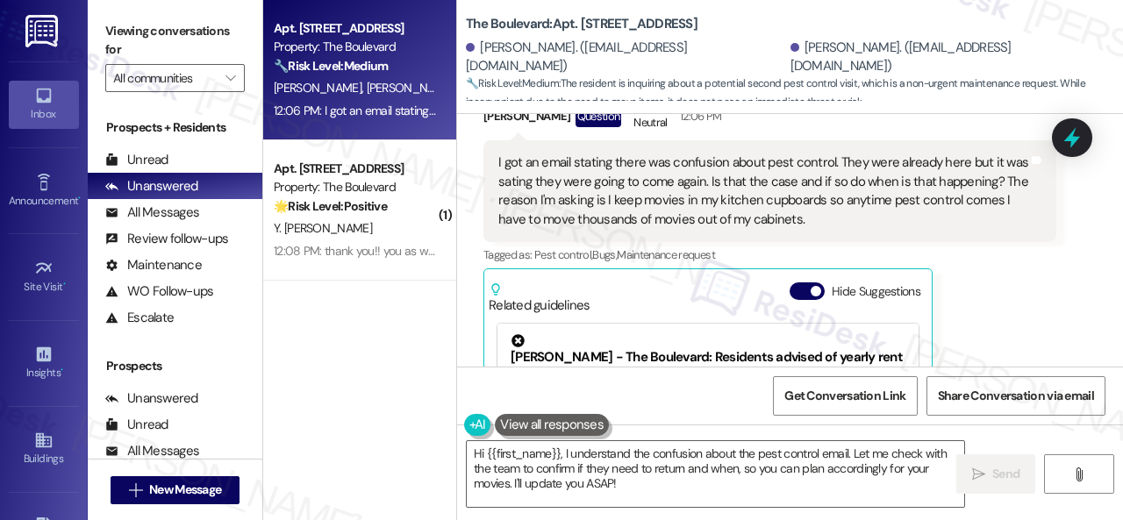
scroll to position [11162, 0]
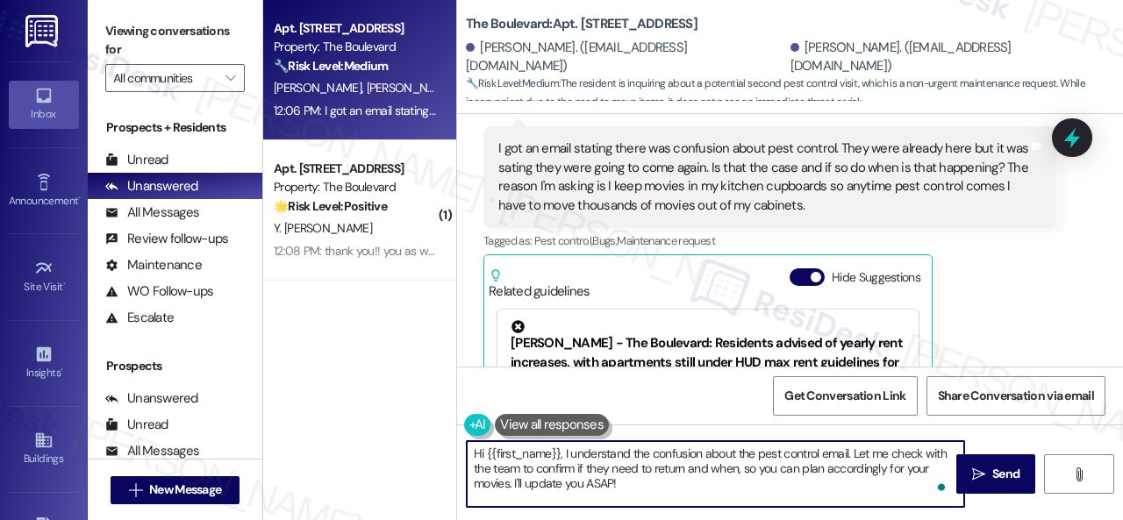
drag, startPoint x: 563, startPoint y: 454, endPoint x: 405, endPoint y: 448, distance: 158.0
click at [405, 448] on div "Apt. [STREET_ADDRESS] Property: The Boulevard 🔧 Risk Level: Medium The resident…" at bounding box center [693, 260] width 860 height 520
drag, startPoint x: 728, startPoint y: 453, endPoint x: 756, endPoint y: 452, distance: 28.1
click at [756, 452] on textarea "I understand the confusion about the pest control email. Let me check with the …" at bounding box center [715, 474] width 497 height 66
drag, startPoint x: 819, startPoint y: 469, endPoint x: 901, endPoint y: 467, distance: 81.6
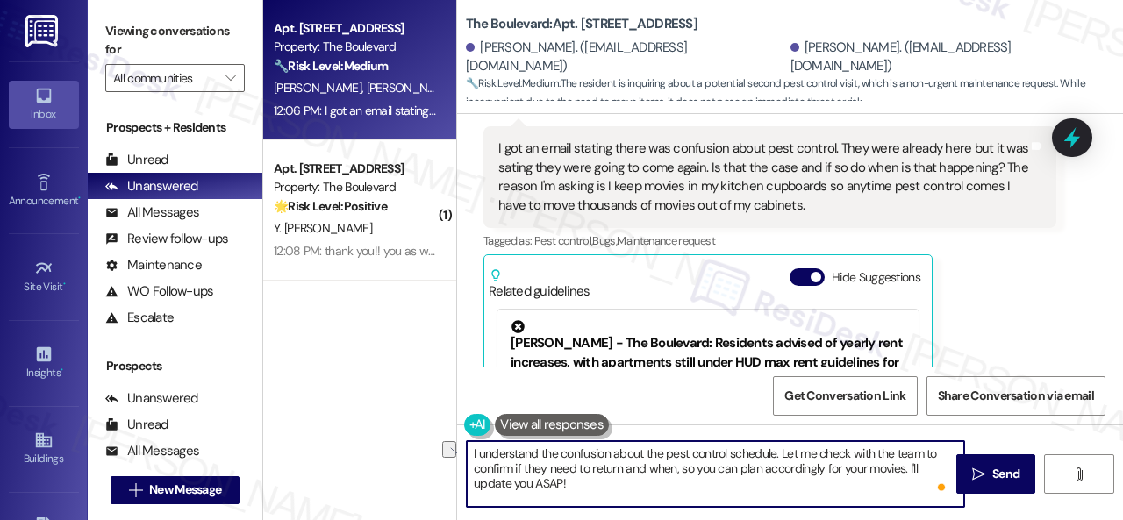
click at [901, 467] on textarea "I understand the confusion about the pest control schedule. Let me check with t…" at bounding box center [715, 474] width 497 height 66
type textarea "I understand the confusion about the pest control schedule. Let me check with t…"
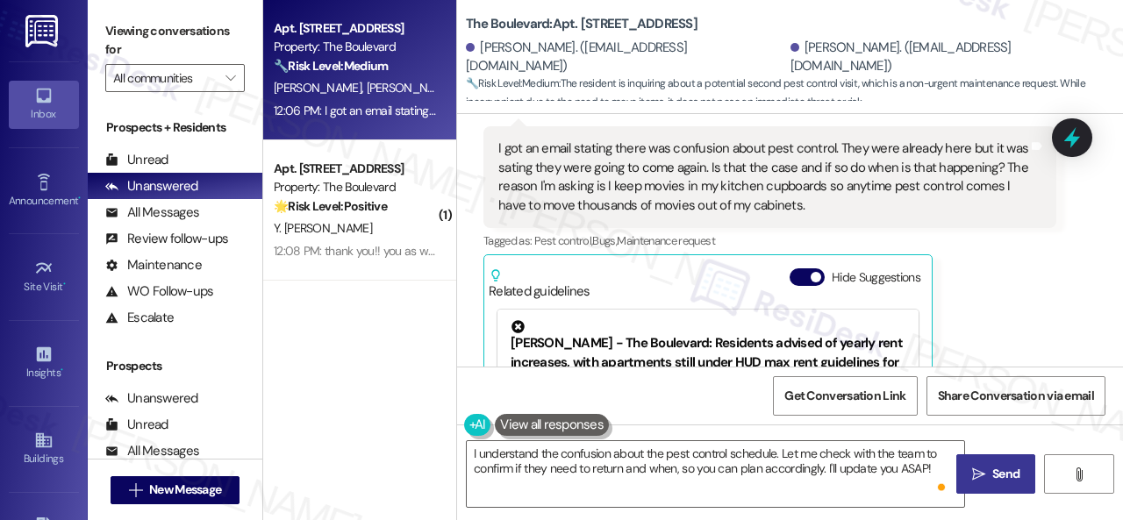
click at [989, 476] on span "Send" at bounding box center [1006, 474] width 34 height 18
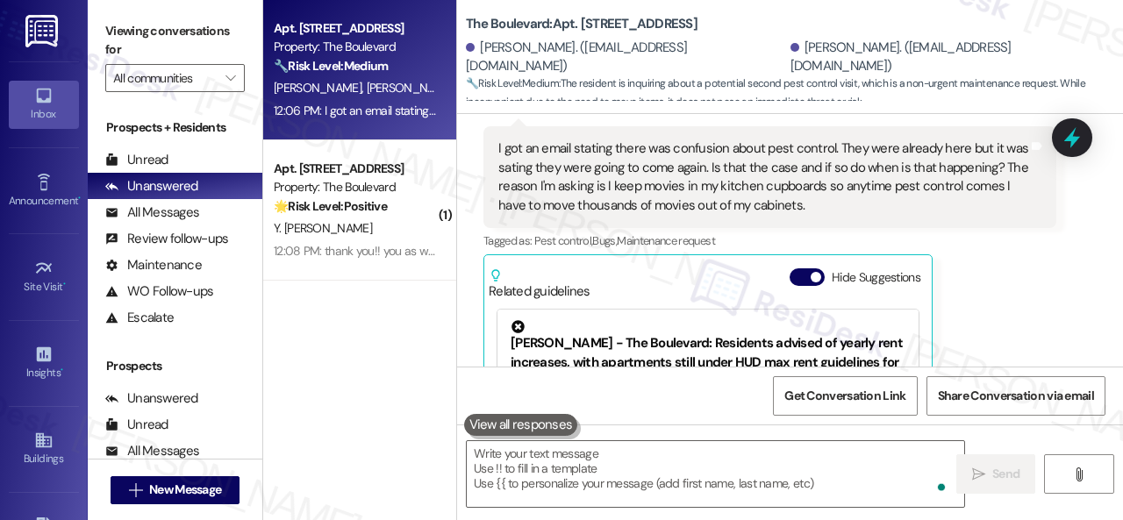
scroll to position [11338, 0]
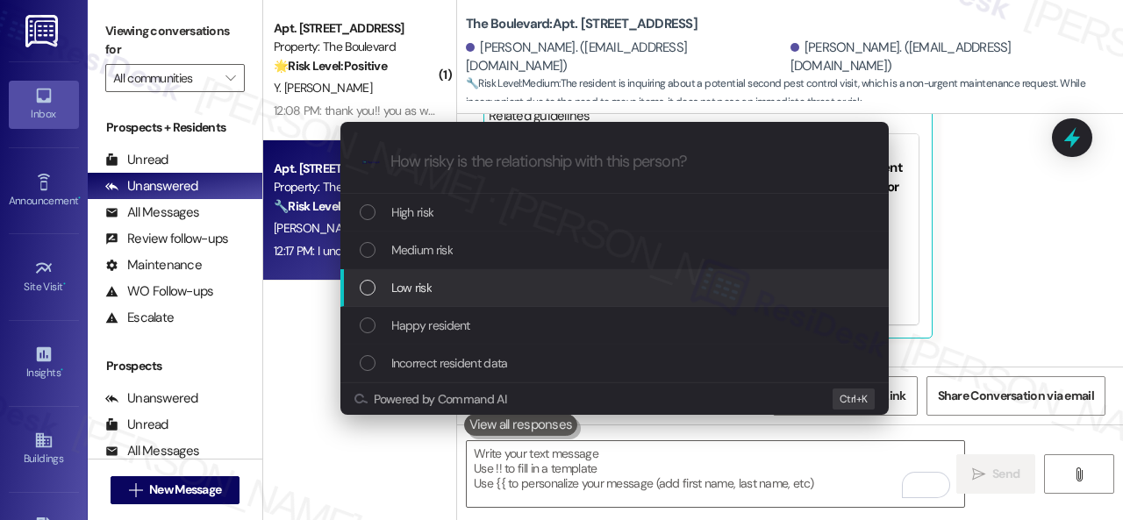
click at [402, 283] on span "Low risk" at bounding box center [411, 287] width 40 height 19
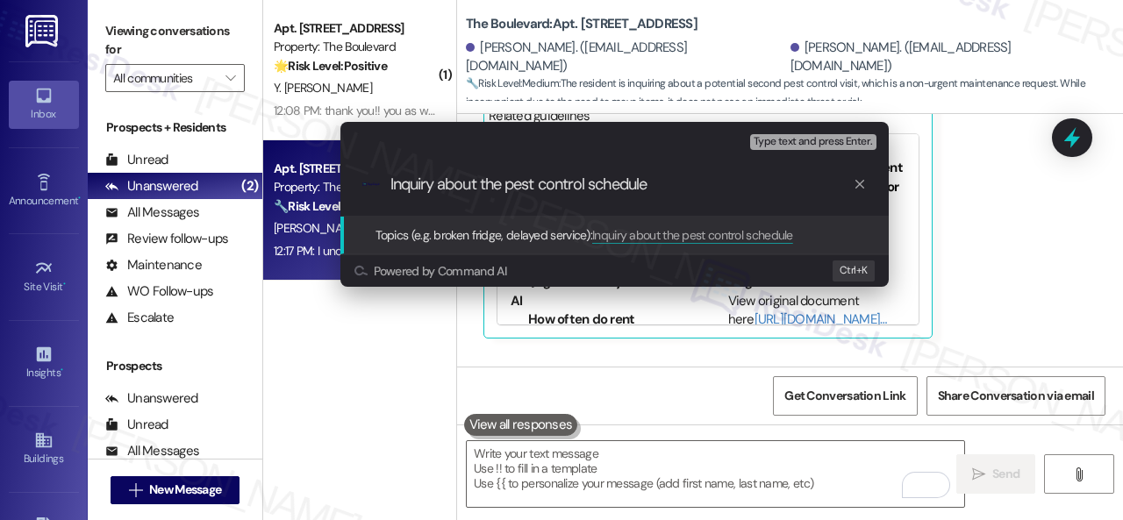
type input "Inquiry about the pest control schedule."
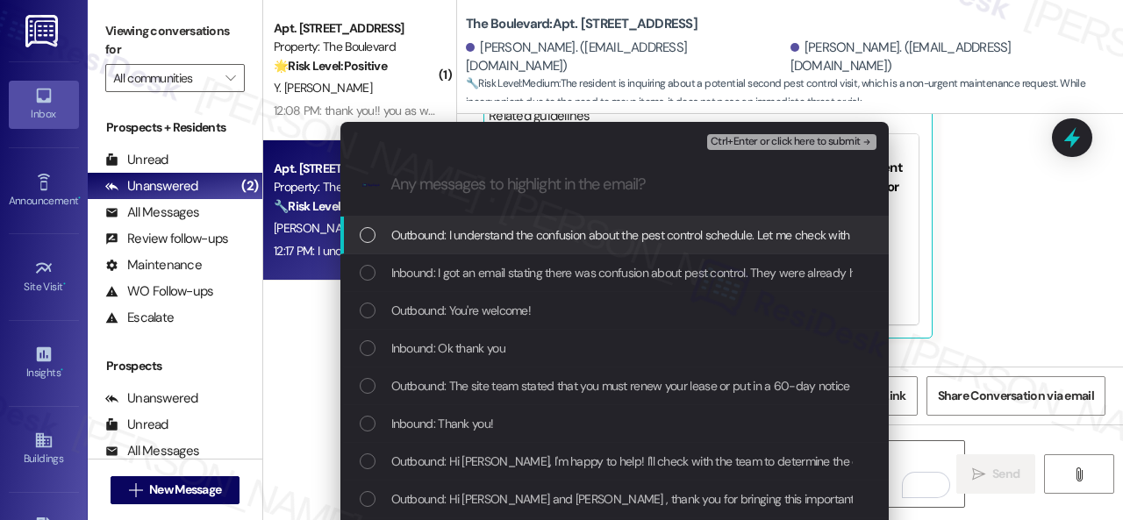
click at [775, 142] on span "Ctrl+Enter or click here to submit" at bounding box center [786, 142] width 150 height 12
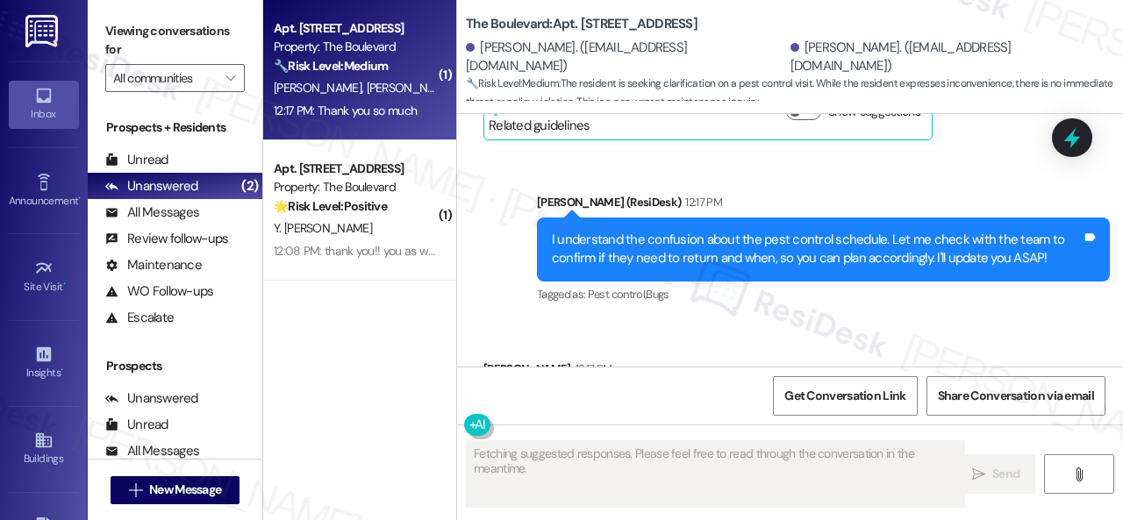
scroll to position [11445, 0]
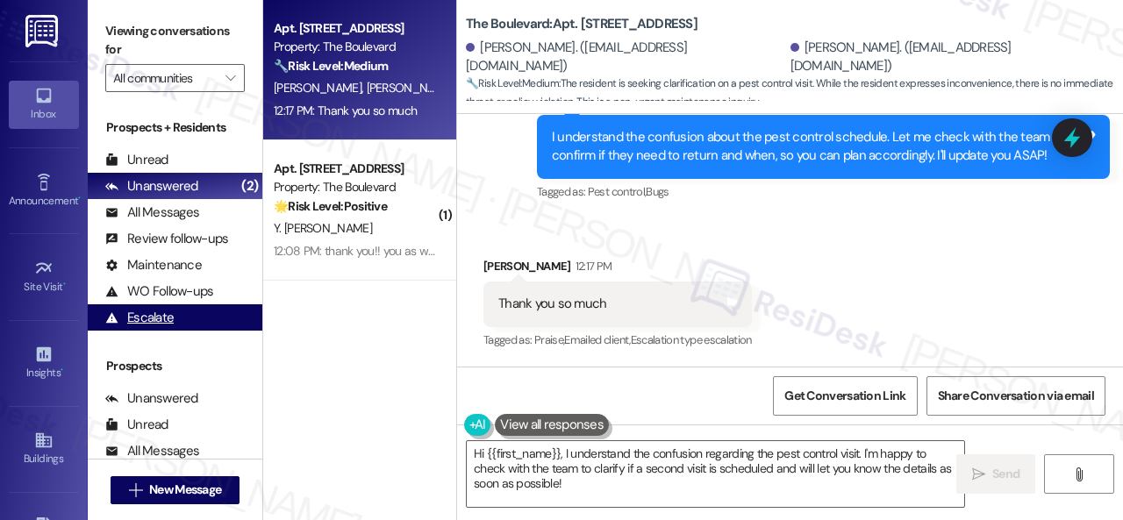
click at [340, 415] on div "Apt. [STREET_ADDRESS] Property: The Boulevard 🔧 Risk Level: Medium The resident…" at bounding box center [693, 260] width 860 height 520
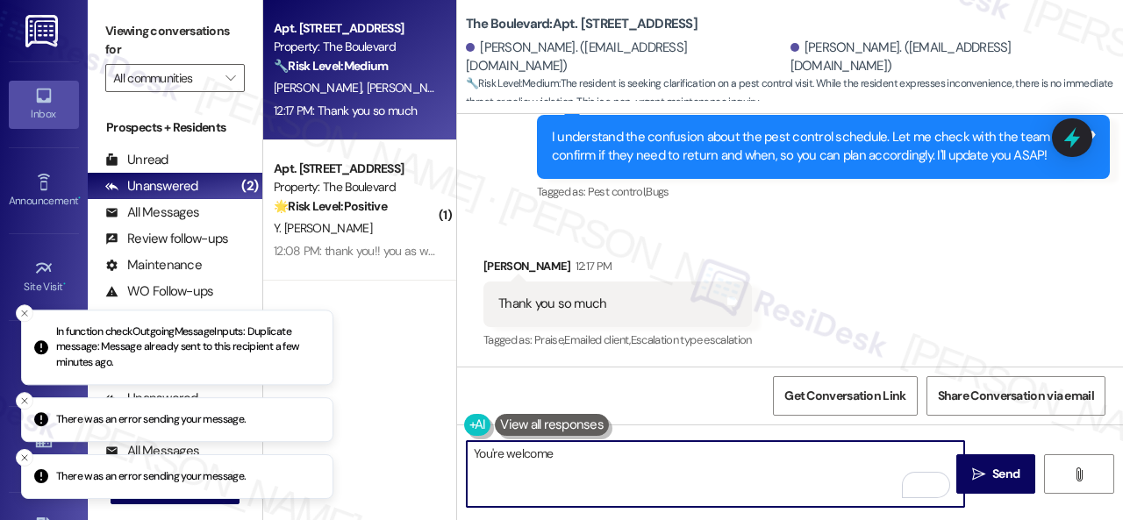
type textarea "You're welcome."
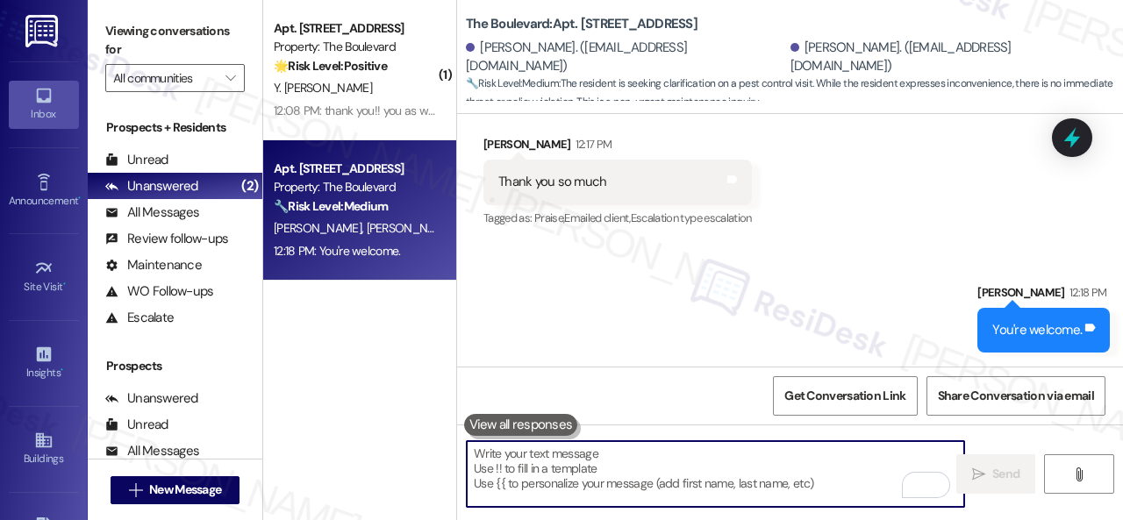
scroll to position [11569, 0]
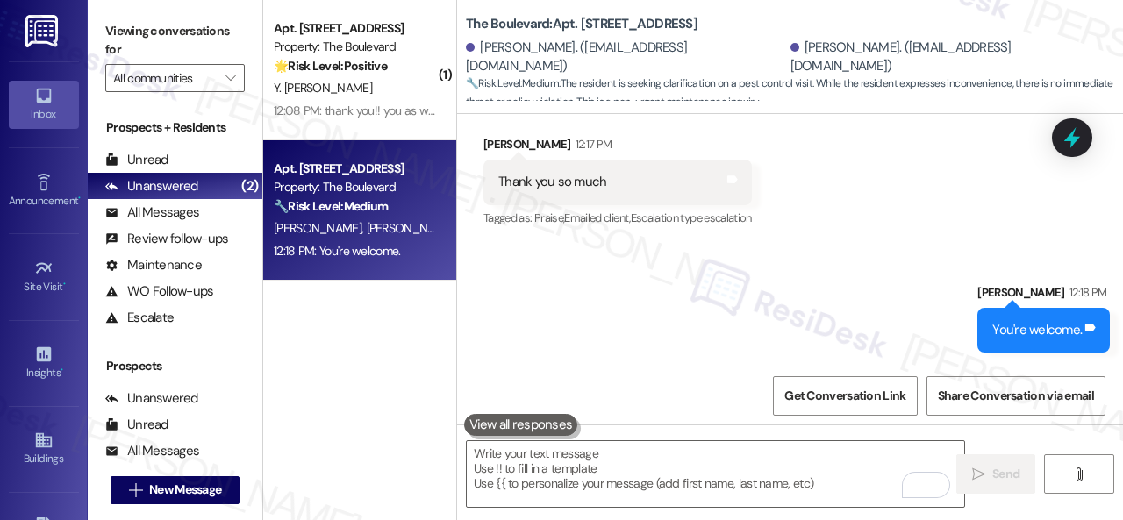
drag, startPoint x: 405, startPoint y: 86, endPoint x: 633, endPoint y: 111, distance: 228.7
click at [407, 85] on div "Y. [PERSON_NAME]" at bounding box center [355, 88] width 166 height 22
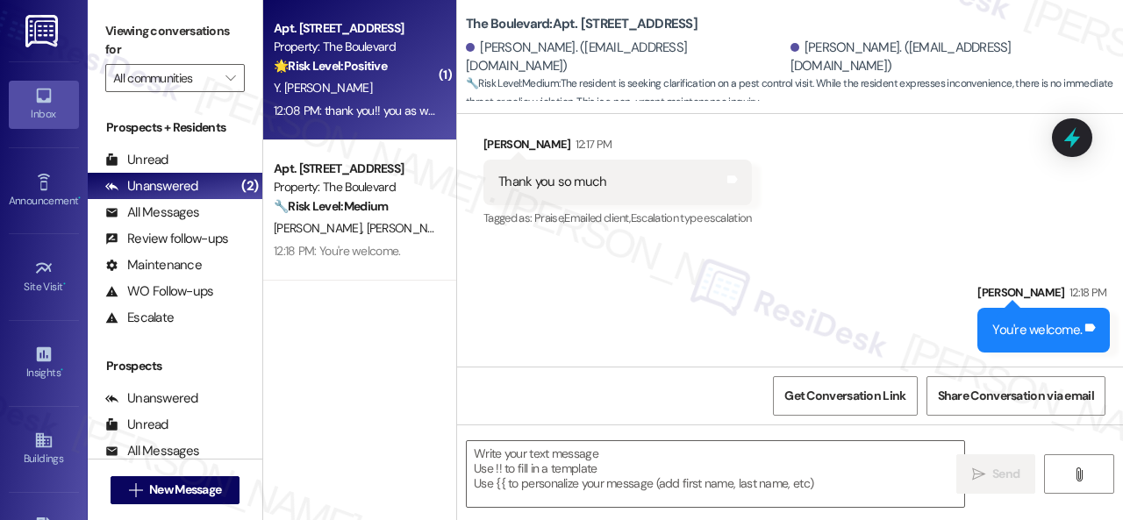
type textarea "Fetching suggested responses. Please feel free to read through the conversation…"
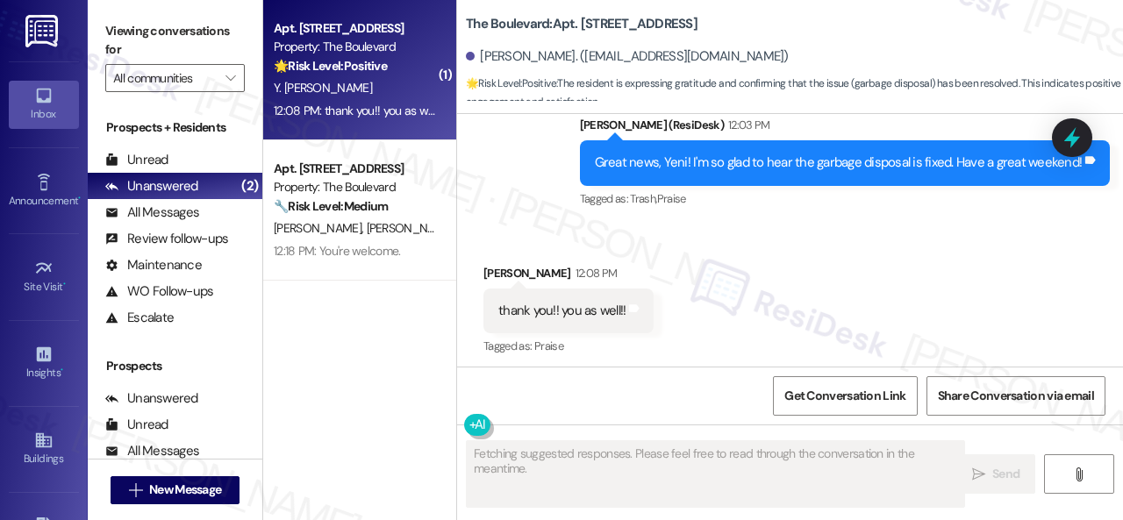
scroll to position [5229, 0]
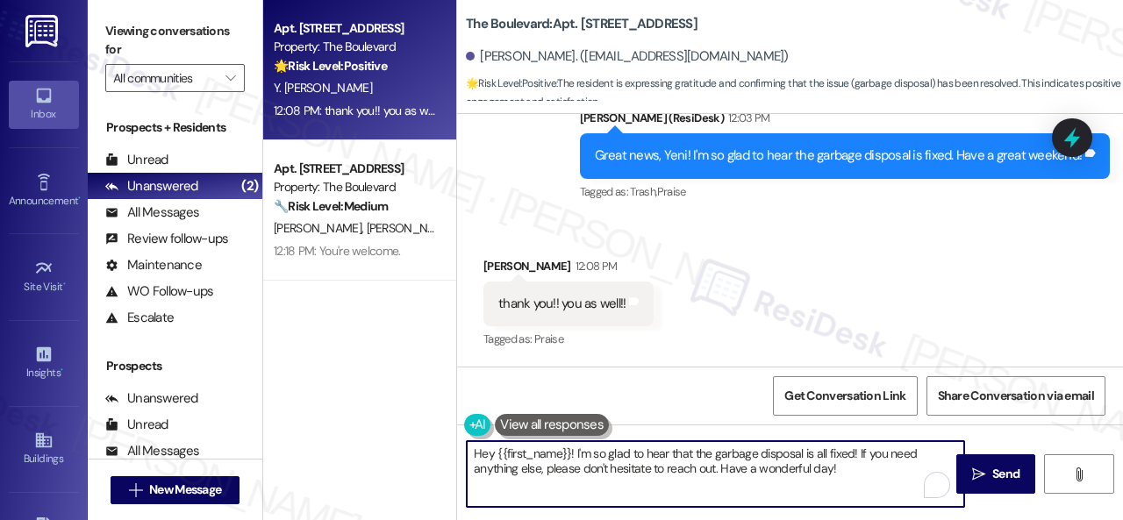
drag, startPoint x: 860, startPoint y: 469, endPoint x: 268, endPoint y: 422, distance: 593.3
click at [294, 426] on div "Apt. [STREET_ADDRESS] Property: The Boulevard 🌟 Risk Level: Positive The reside…" at bounding box center [693, 260] width 860 height 520
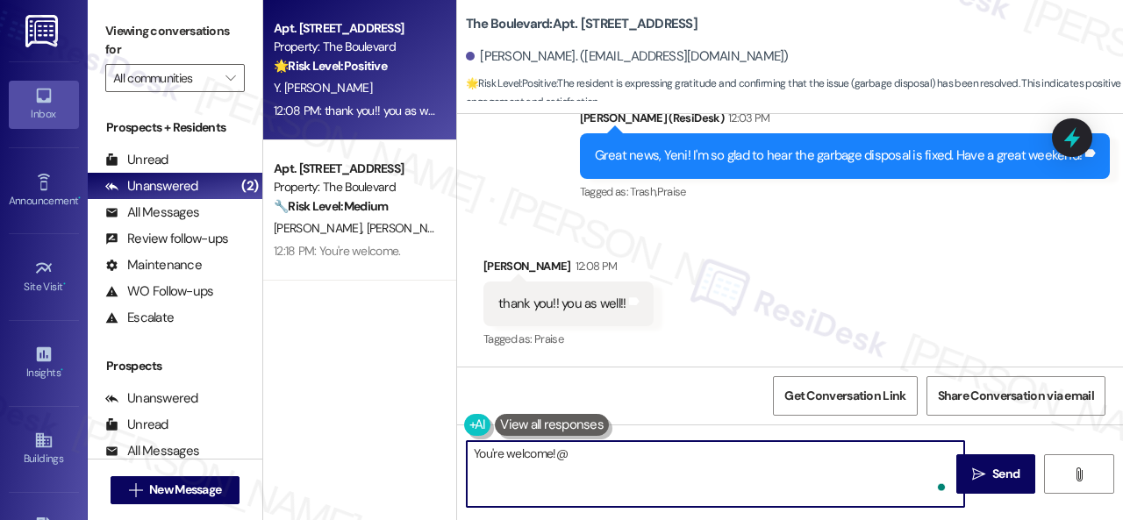
type textarea "You're welcome!"
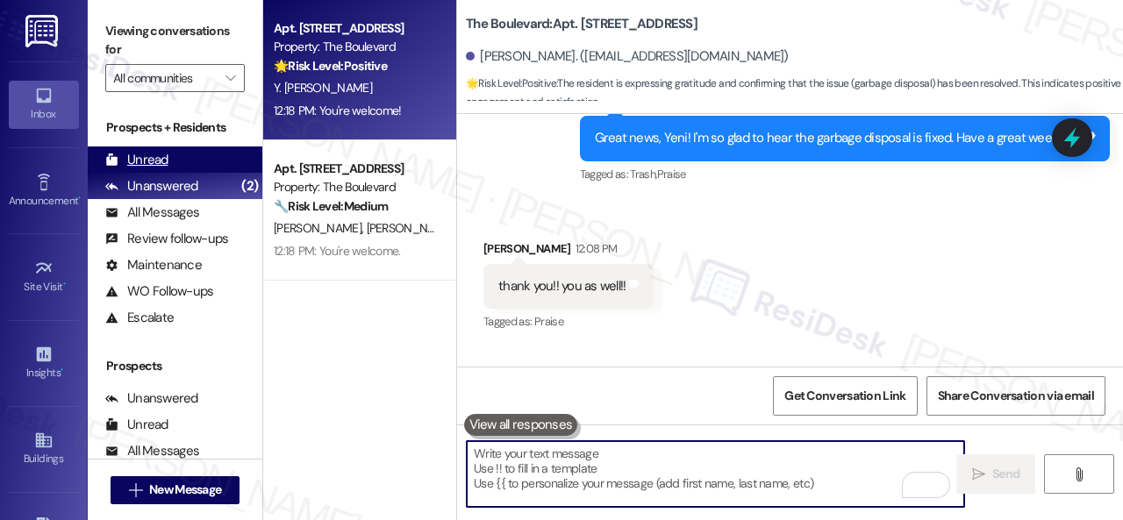
click at [159, 164] on div "Unread" at bounding box center [136, 160] width 63 height 18
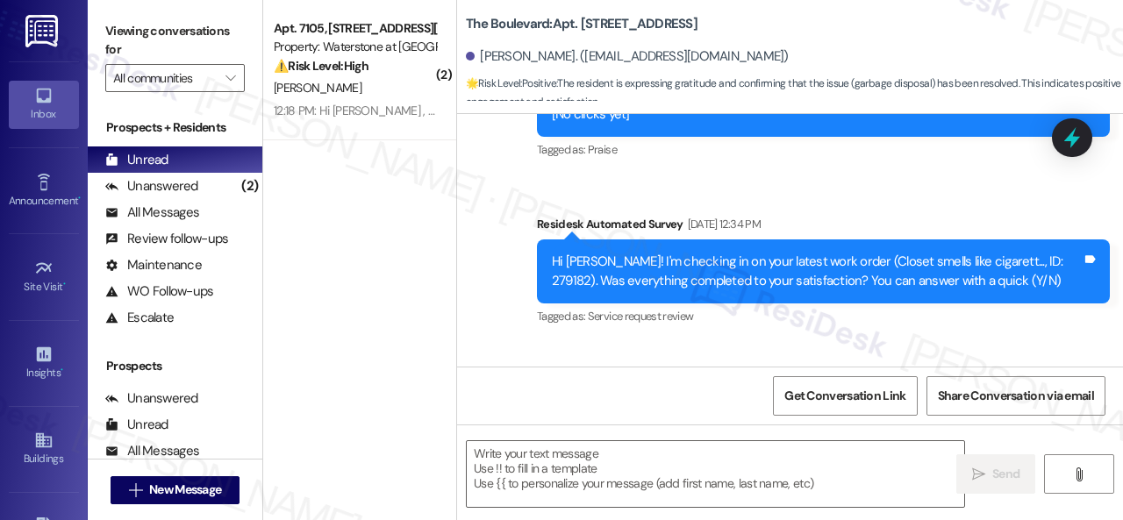
type textarea "Fetching suggested responses. Please feel free to read through the conversation…"
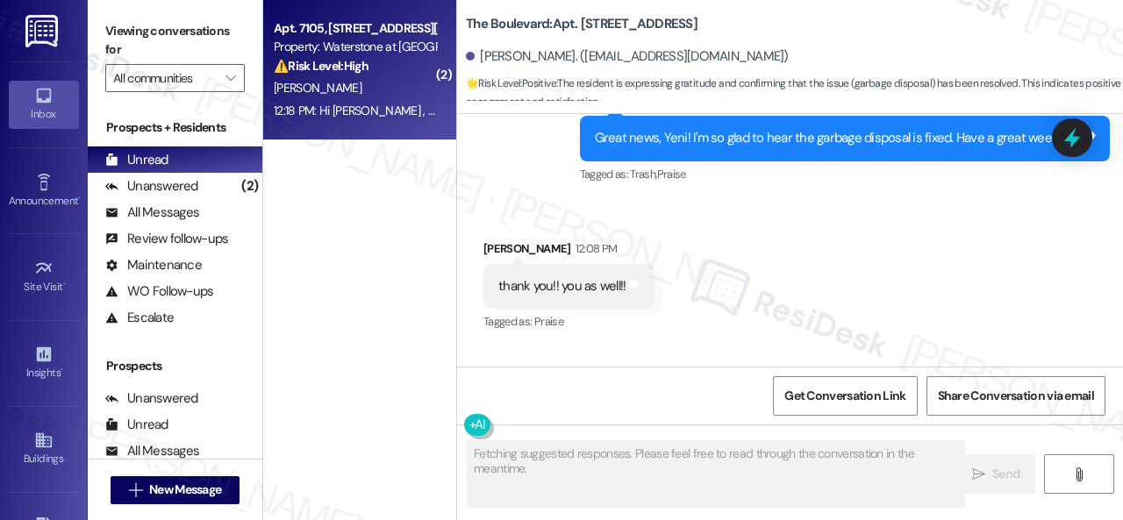
click at [382, 83] on div "[PERSON_NAME]" at bounding box center [355, 88] width 166 height 22
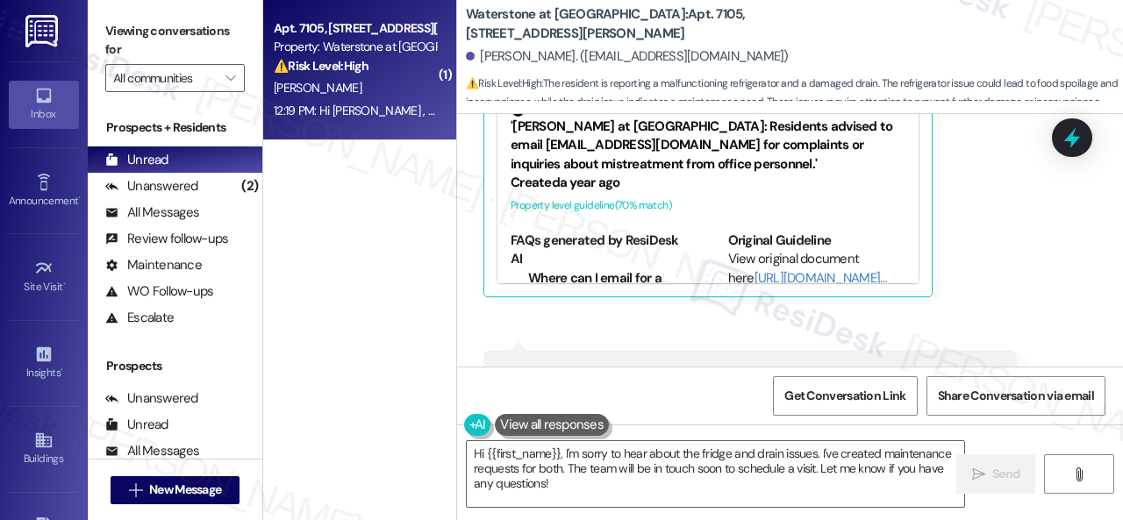
scroll to position [4228, 0]
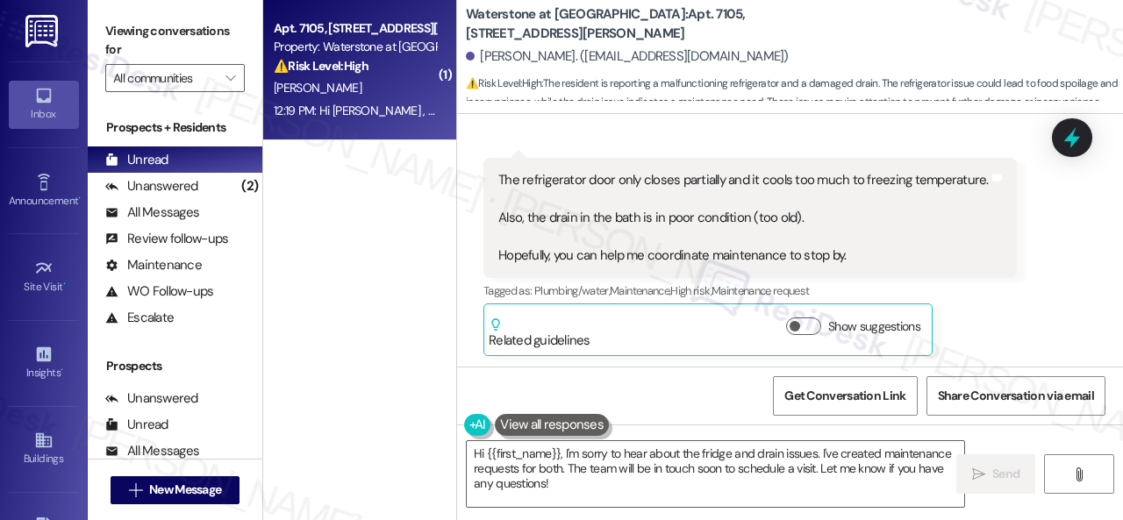
click at [454, 381] on div "( 1 ) Apt. 7105, [STREET_ADDRESS][PERSON_NAME] Property: Waterstone at [GEOGRAP…" at bounding box center [359, 198] width 193 height 396
click at [696, 476] on textarea "Hi {{first_name}}, I'm sorry to hear about the fridge and drain issues. I've cr…" at bounding box center [715, 474] width 497 height 66
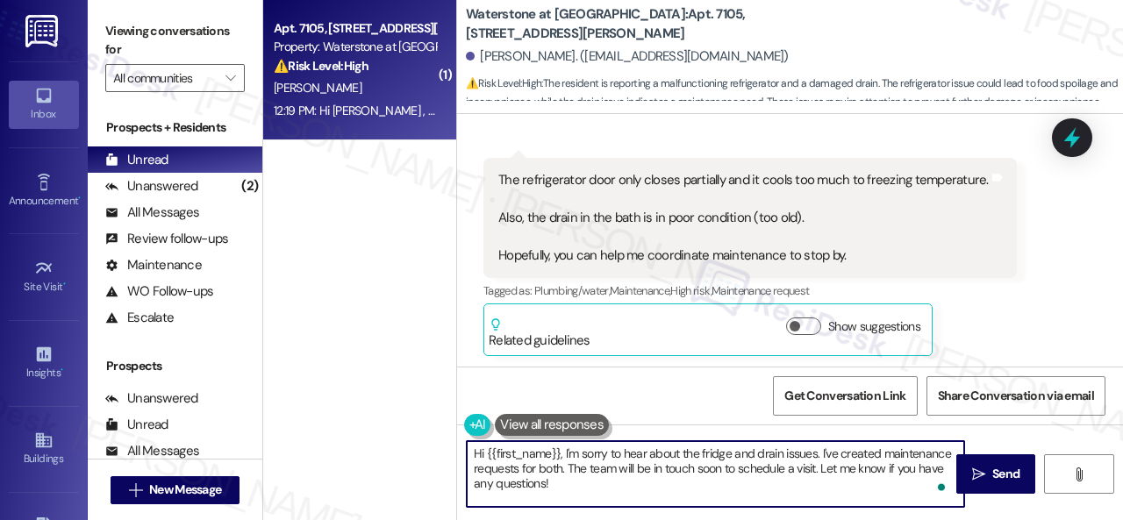
click at [699, 482] on textarea "Hi {{first_name}}, I'm sorry to hear about the fridge and drain issues. I've cr…" at bounding box center [715, 474] width 497 height 66
drag, startPoint x: 819, startPoint y: 453, endPoint x: 818, endPoint y: 503, distance: 50.0
click at [818, 503] on textarea "Hi {{first_name}}, I'm sorry to hear about the fridge and drain issues. I've cr…" at bounding box center [715, 474] width 497 height 66
paste textarea "ll be happy to submit it on your behalf. Please provide as much detail as possi…"
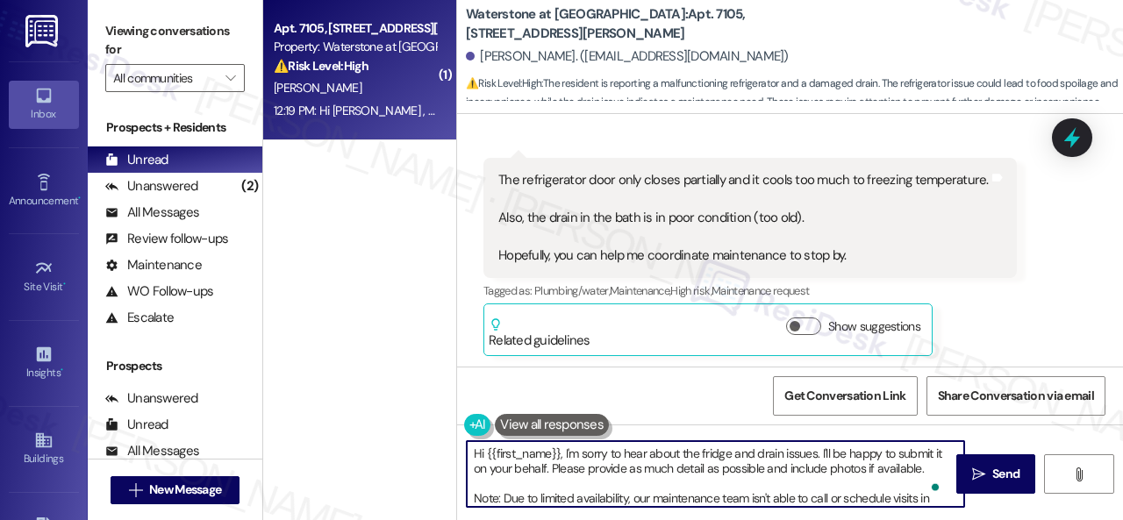
scroll to position [0, 0]
click at [939, 450] on textarea "Hi {{first_name}}, I'm sorry to hear about the fridge and drain issues. I'll be…" at bounding box center [715, 474] width 497 height 66
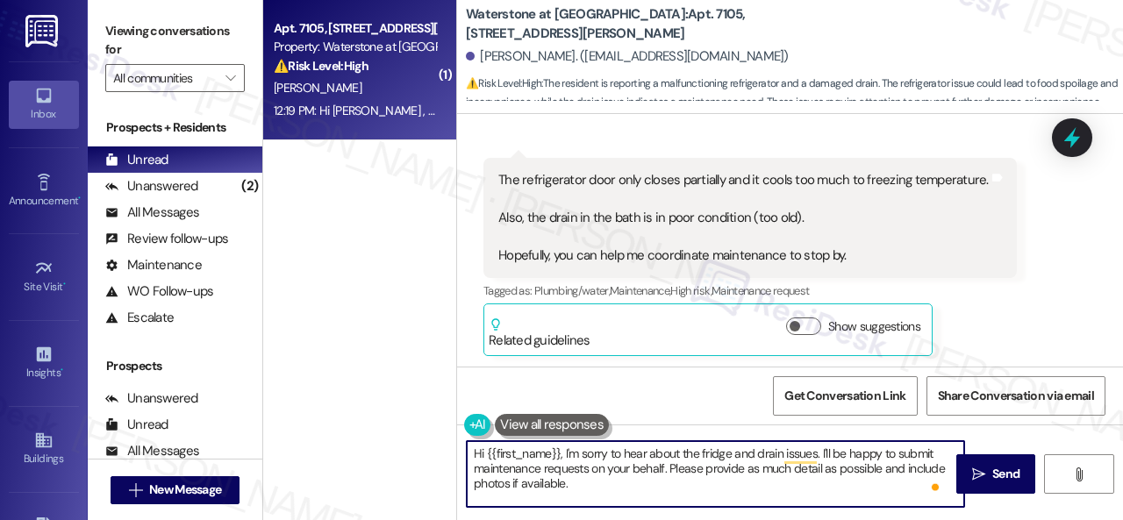
click at [883, 471] on textarea "Hi {{first_name}}, I'm sorry to hear about the fridge and drain issues. I'll be…" at bounding box center [715, 474] width 497 height 66
click at [727, 485] on textarea "Hi {{first_name}}, I'm sorry to hear about the fridge and drain issues. I'll be…" at bounding box center [715, 474] width 497 height 66
type textarea "Hi {{first_name}}, I'm sorry to hear about the fridge and drain issues. I'll be…"
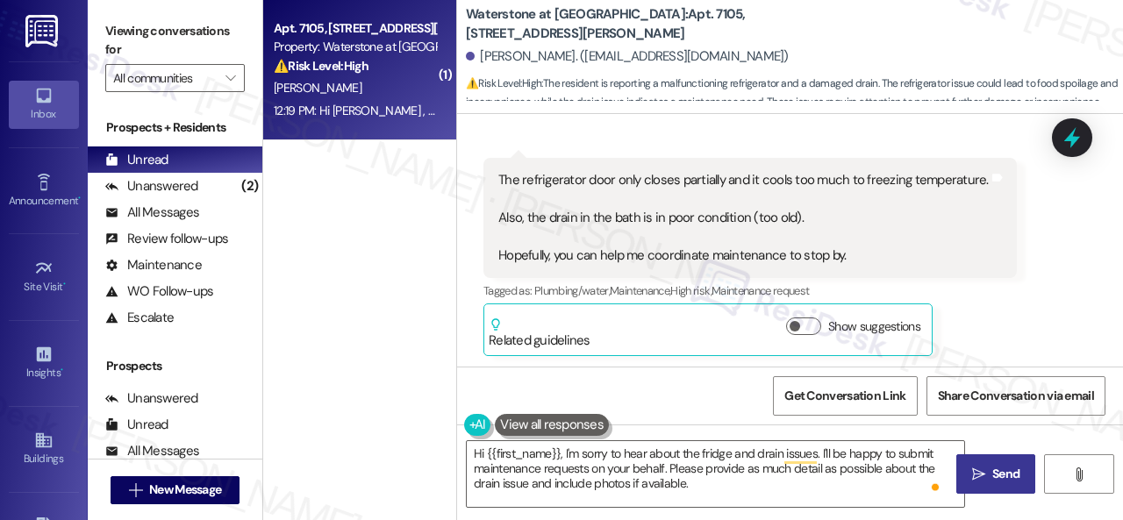
click at [992, 469] on span "Send" at bounding box center [1005, 474] width 27 height 18
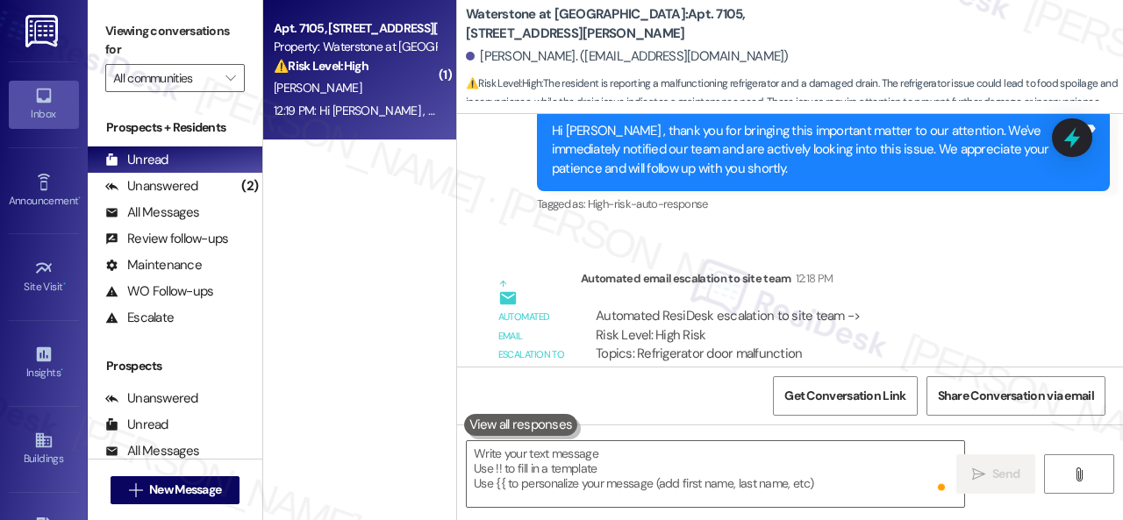
scroll to position [4770, 0]
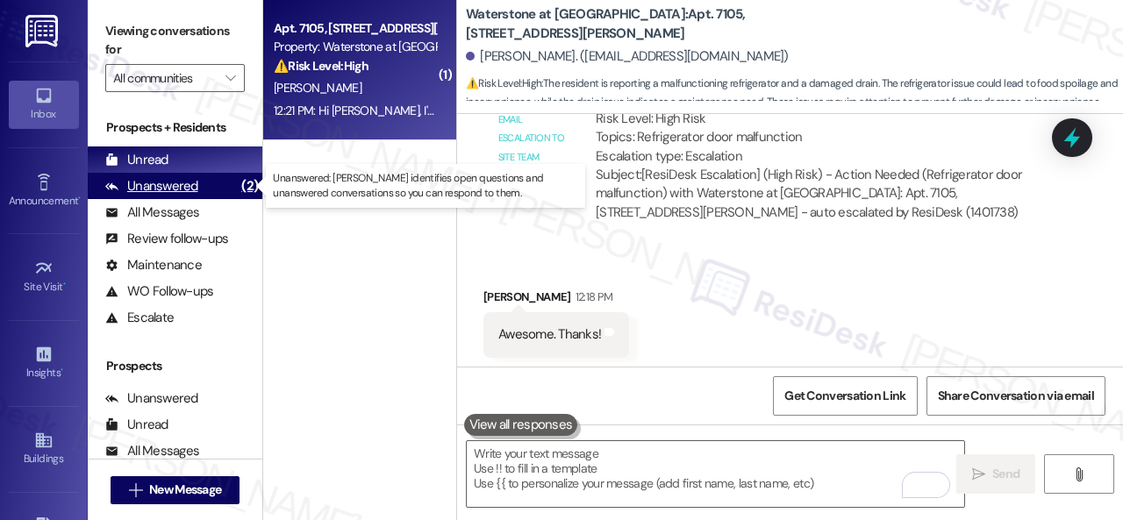
click at [153, 188] on div "Unanswered" at bounding box center [151, 186] width 93 height 18
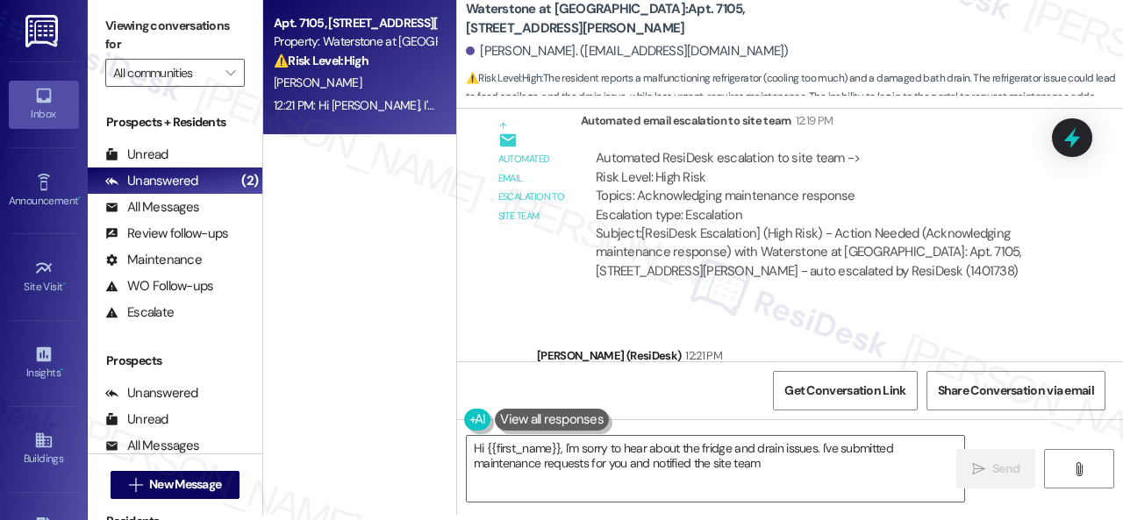
scroll to position [5026, 0]
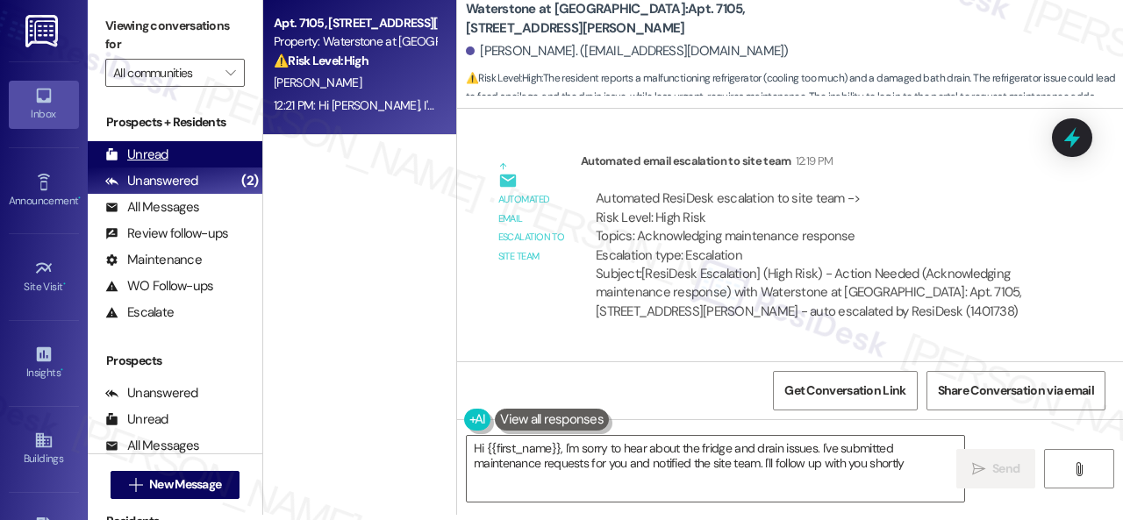
type textarea "Hi {{first_name}}, I'm sorry to hear about the fridge and drain issues. I've su…"
